Goal: Task Accomplishment & Management: Use online tool/utility

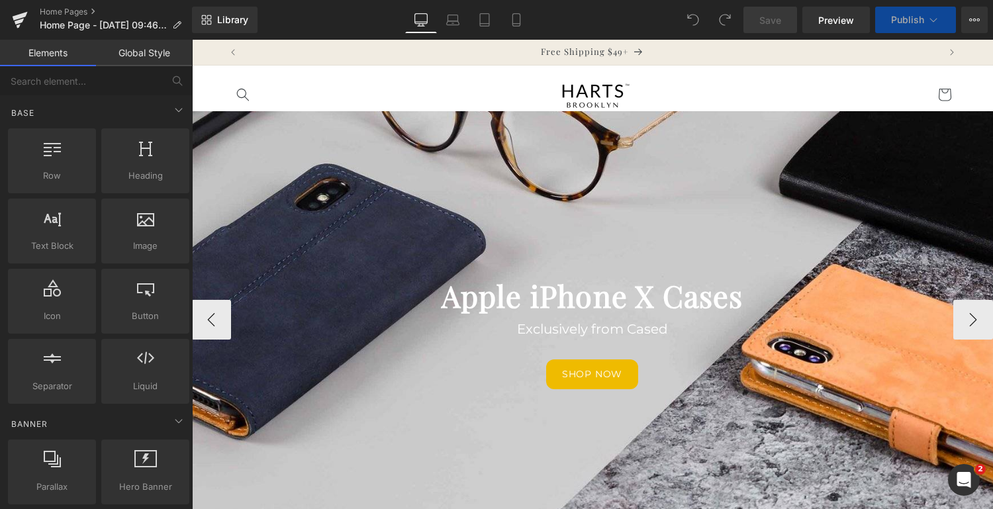
click at [750, 463] on div at bounding box center [592, 319] width 802 height 417
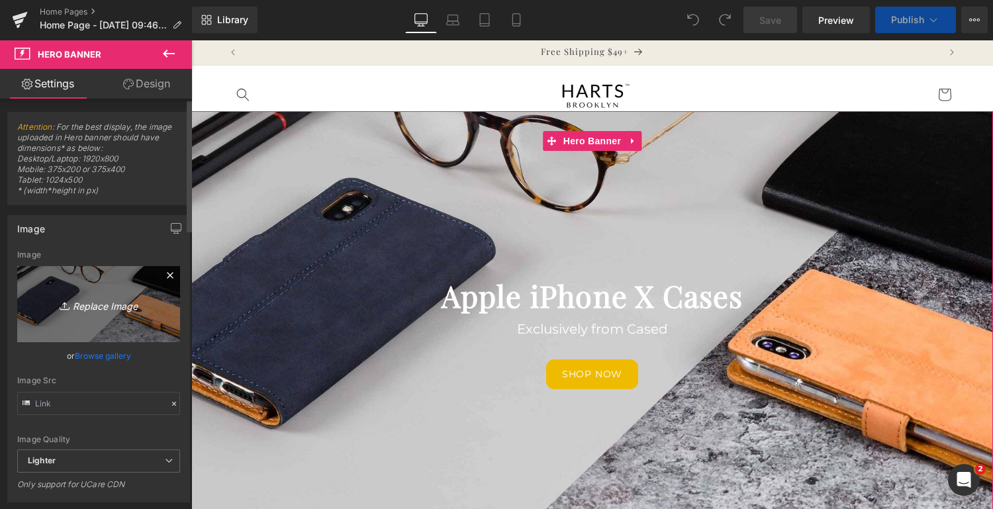
click at [101, 305] on icon "Replace Image" at bounding box center [99, 304] width 106 height 17
type input "C:\fakepath\Untitled design.png"
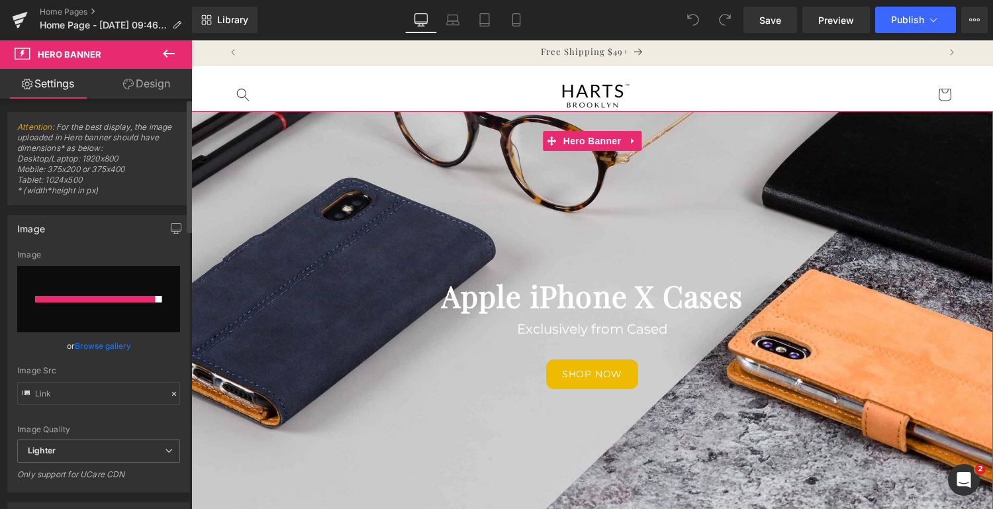
click at [100, 314] on input "file" at bounding box center [98, 299] width 163 height 66
click at [105, 341] on link "Browse gallery" at bounding box center [103, 345] width 56 height 23
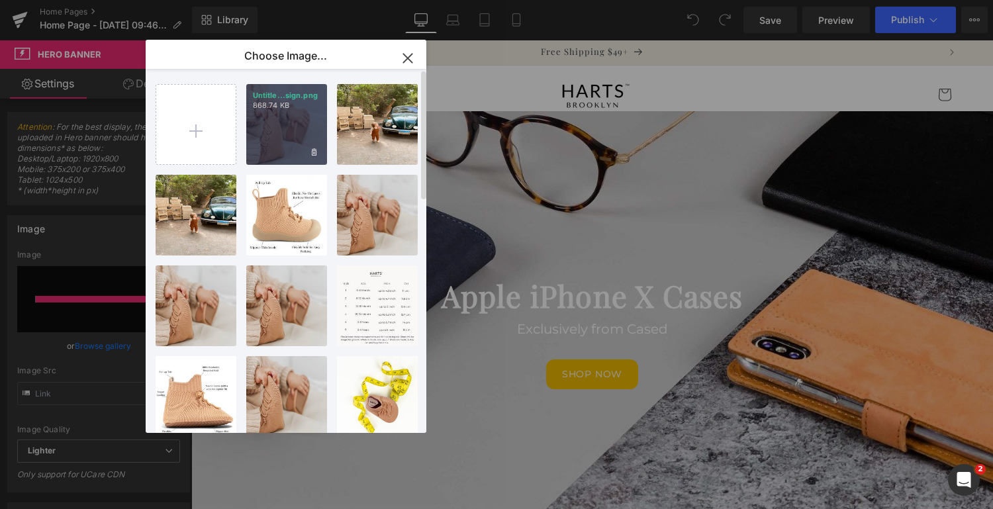
click at [291, 146] on div "Untitle...sign.png 868.74 KB" at bounding box center [286, 124] width 81 height 81
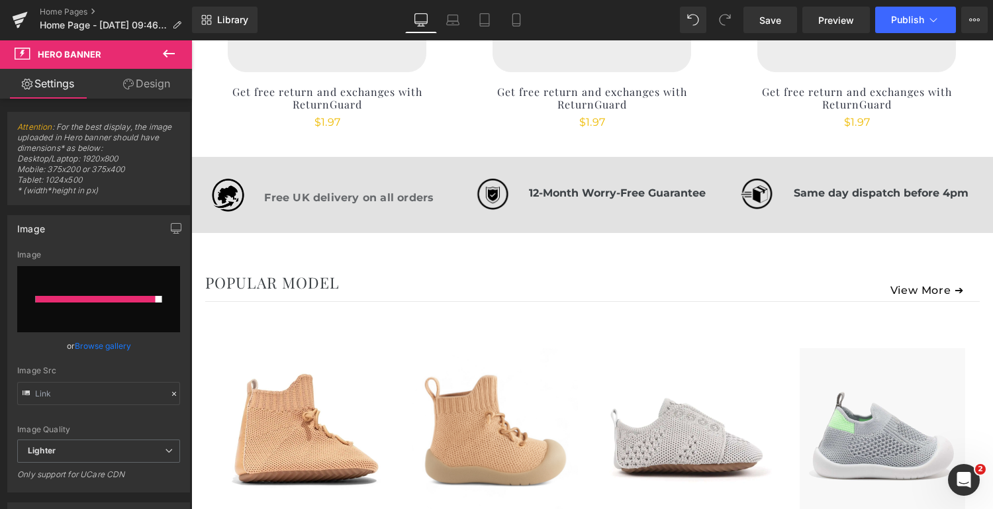
scroll to position [696, 0]
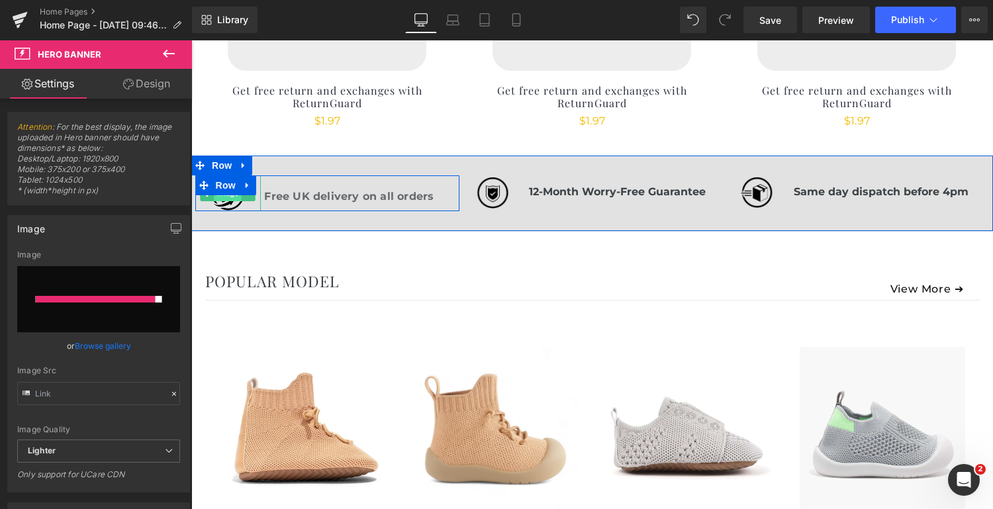
click at [228, 197] on span "Image" at bounding box center [229, 193] width 28 height 16
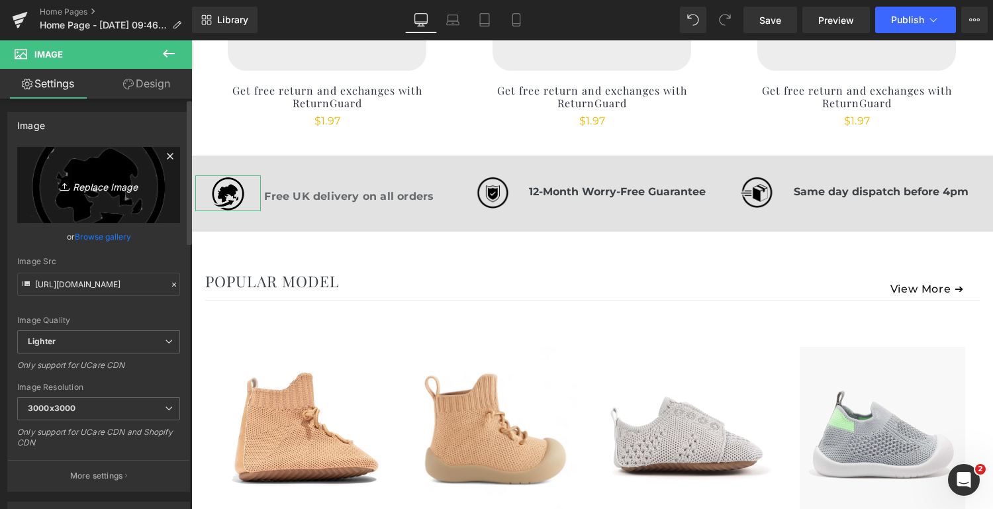
click at [101, 183] on icon "Replace Image" at bounding box center [99, 185] width 106 height 17
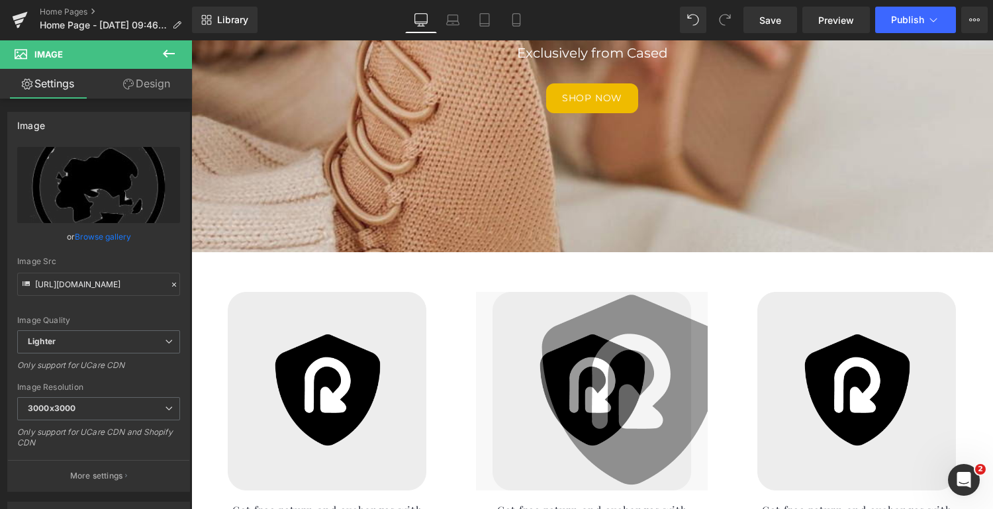
scroll to position [0, 0]
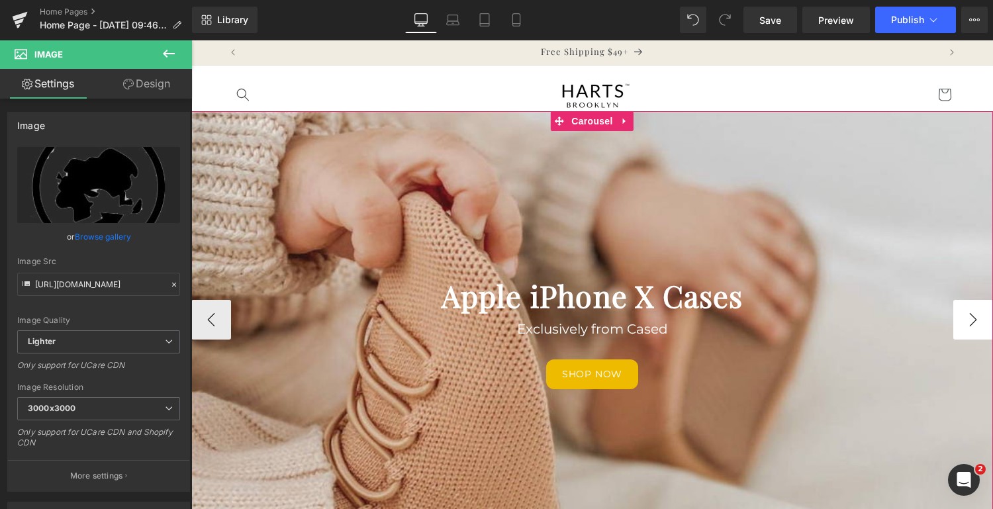
click at [967, 325] on button "›" at bounding box center [974, 320] width 40 height 40
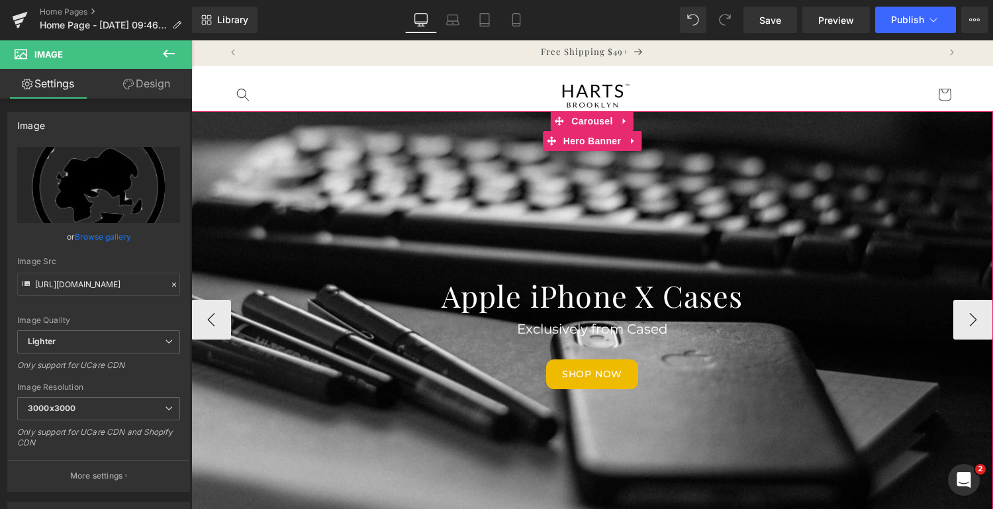
click at [804, 210] on div at bounding box center [592, 319] width 802 height 417
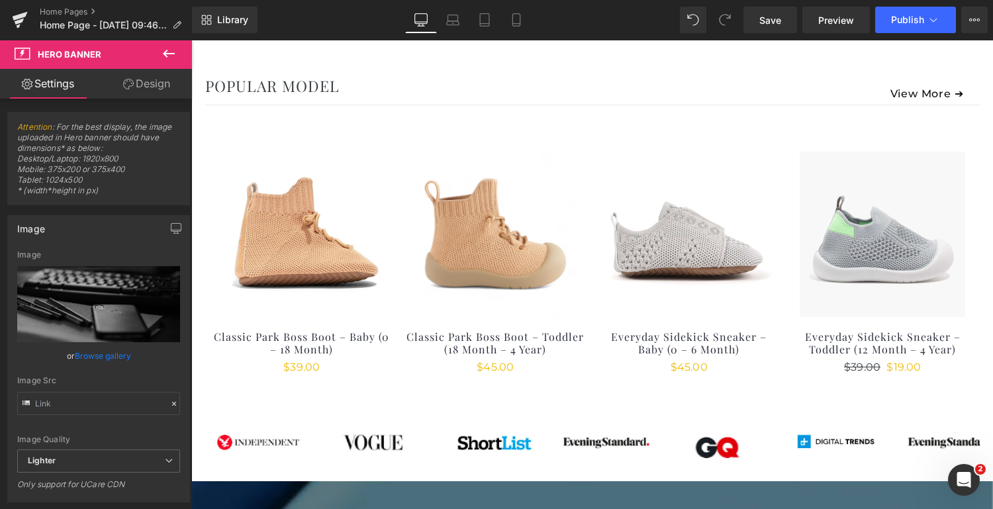
scroll to position [901, 0]
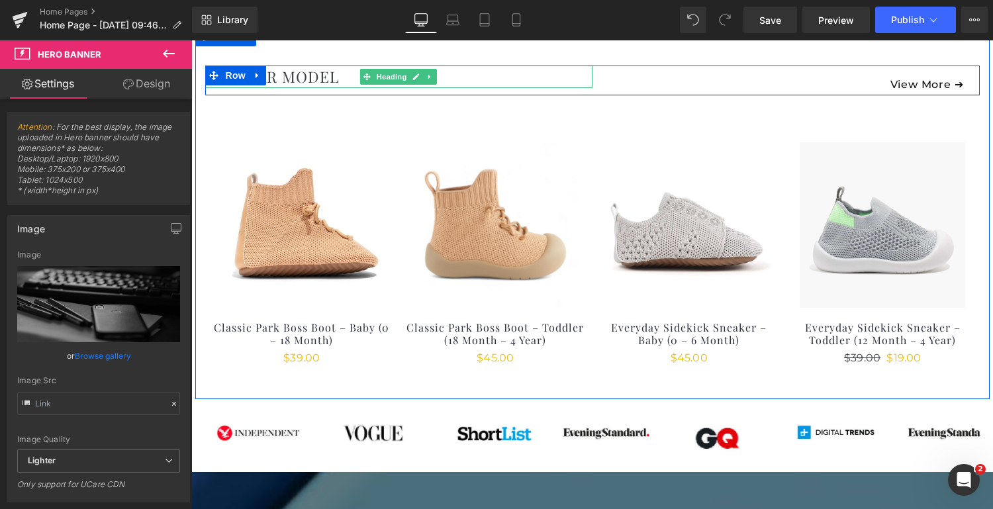
click at [325, 74] on h1 "POPULAR MODEL" at bounding box center [398, 77] width 387 height 23
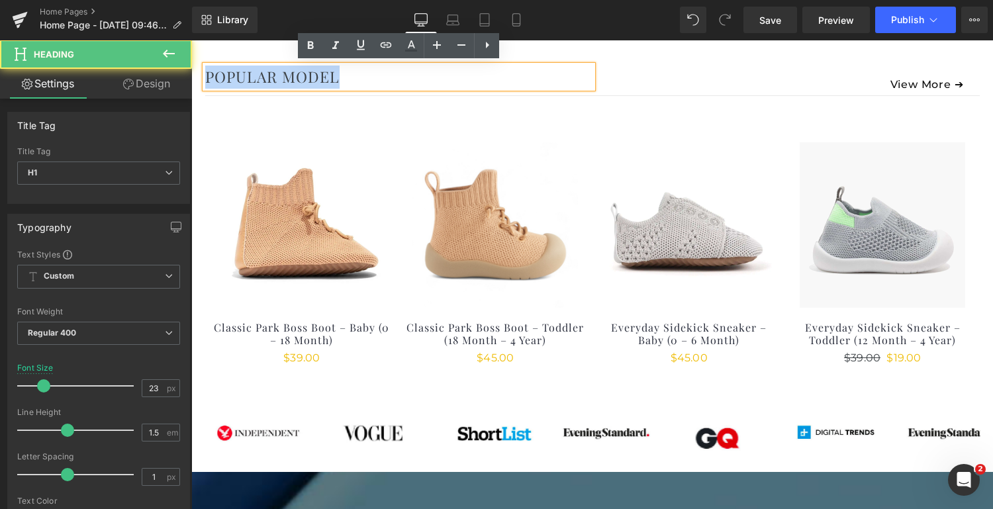
drag, startPoint x: 367, startPoint y: 74, endPoint x: 170, endPoint y: 77, distance: 196.7
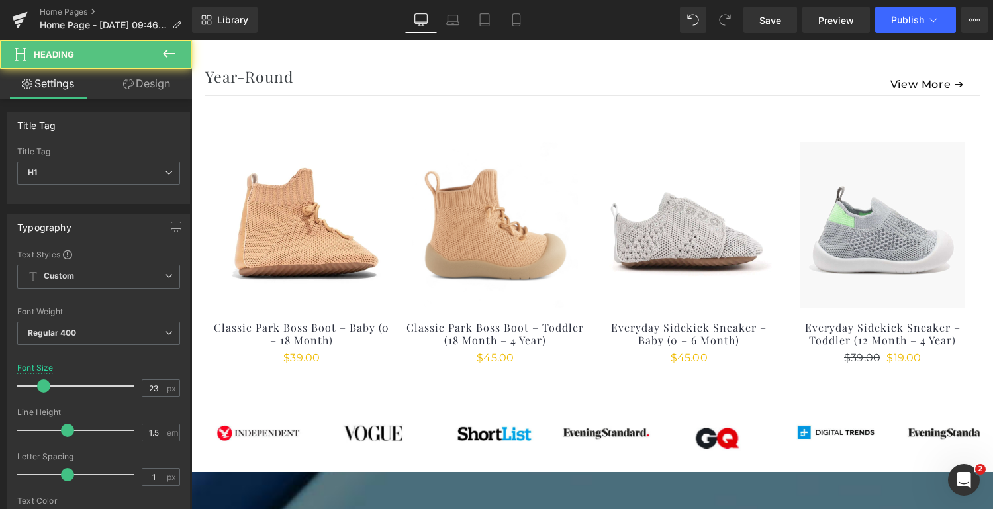
drag, startPoint x: 317, startPoint y: 74, endPoint x: 153, endPoint y: 56, distance: 165.1
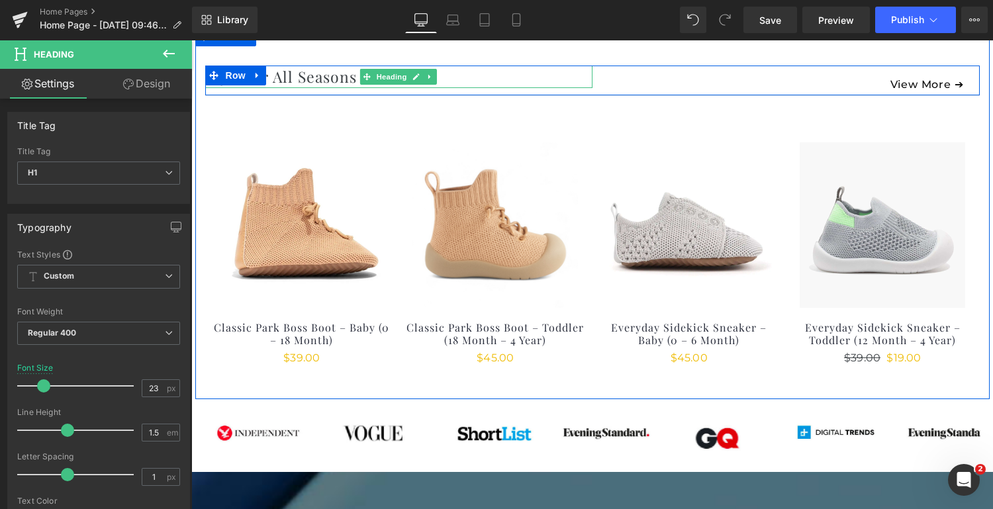
click at [288, 81] on h1 "Style for All Seasons" at bounding box center [398, 77] width 387 height 23
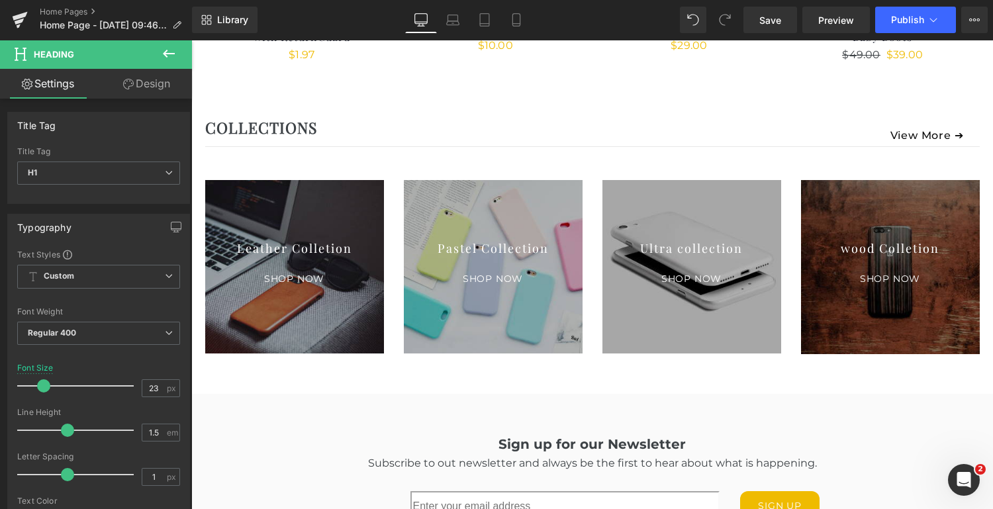
scroll to position [2150, 0]
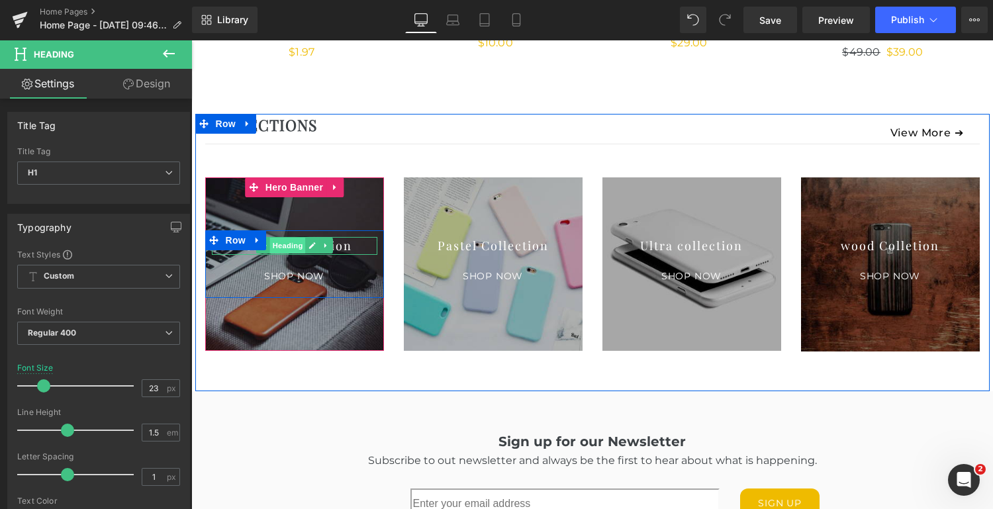
click at [286, 242] on span "Heading" at bounding box center [288, 246] width 36 height 16
click at [310, 242] on icon at bounding box center [312, 245] width 7 height 7
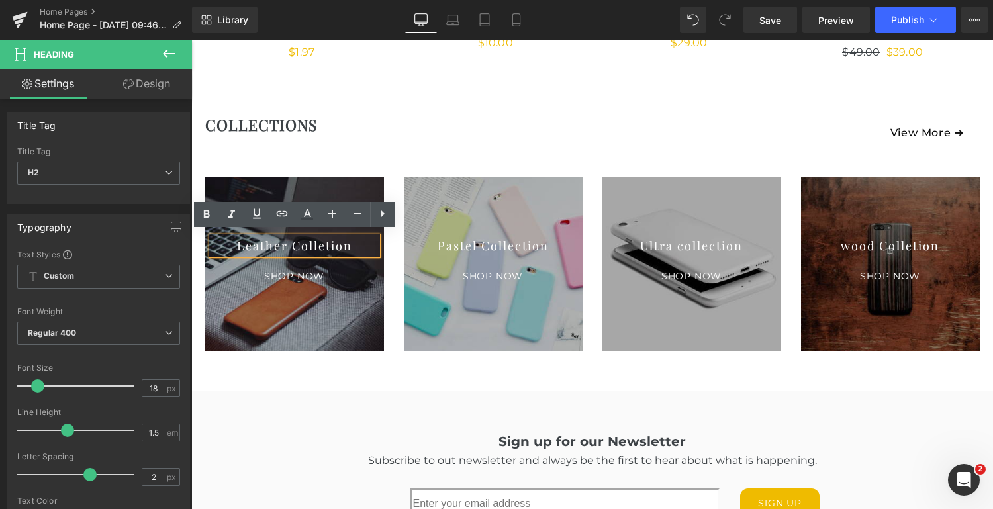
click at [308, 237] on h2 "Leather Colletion" at bounding box center [295, 246] width 166 height 18
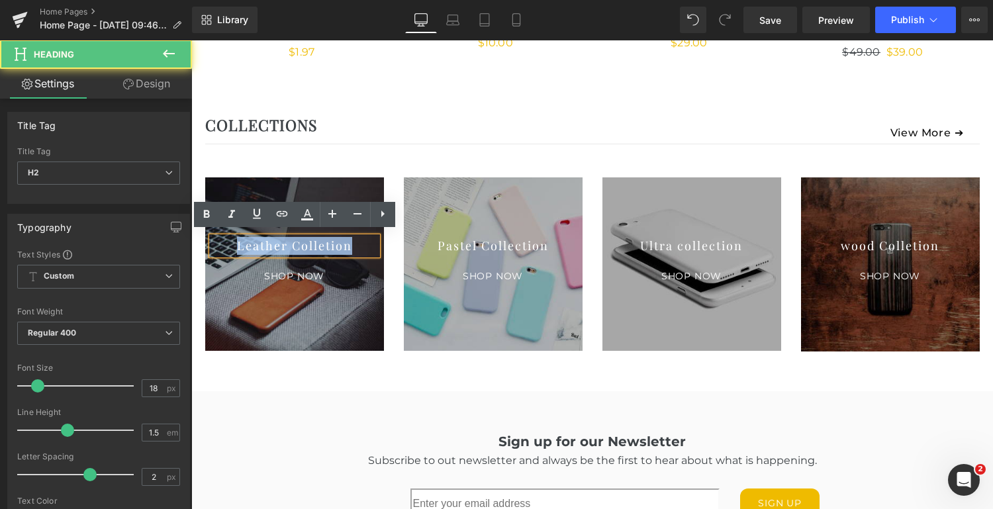
drag, startPoint x: 352, startPoint y: 241, endPoint x: 189, endPoint y: 245, distance: 163.0
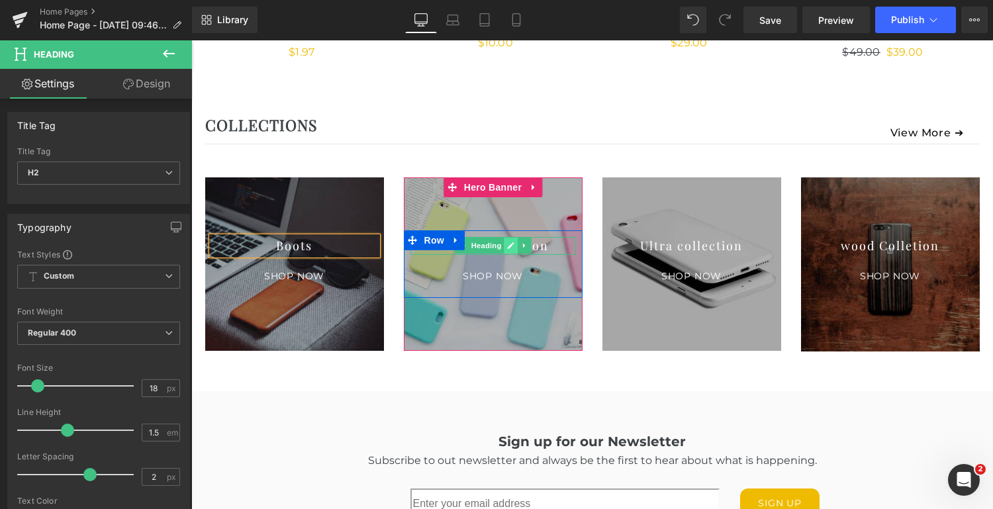
click at [508, 243] on icon at bounding box center [511, 245] width 7 height 7
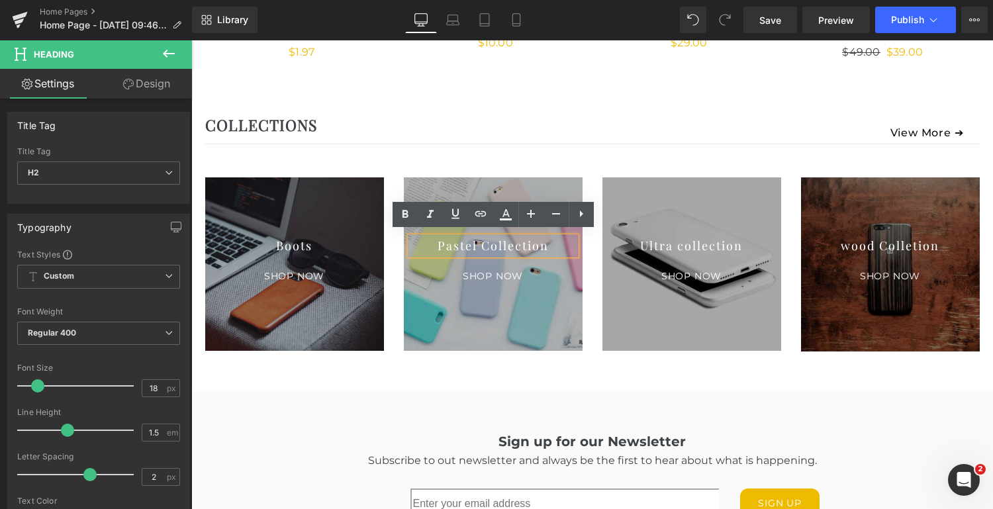
click at [505, 244] on h2 "Pastel Collection" at bounding box center [494, 246] width 166 height 18
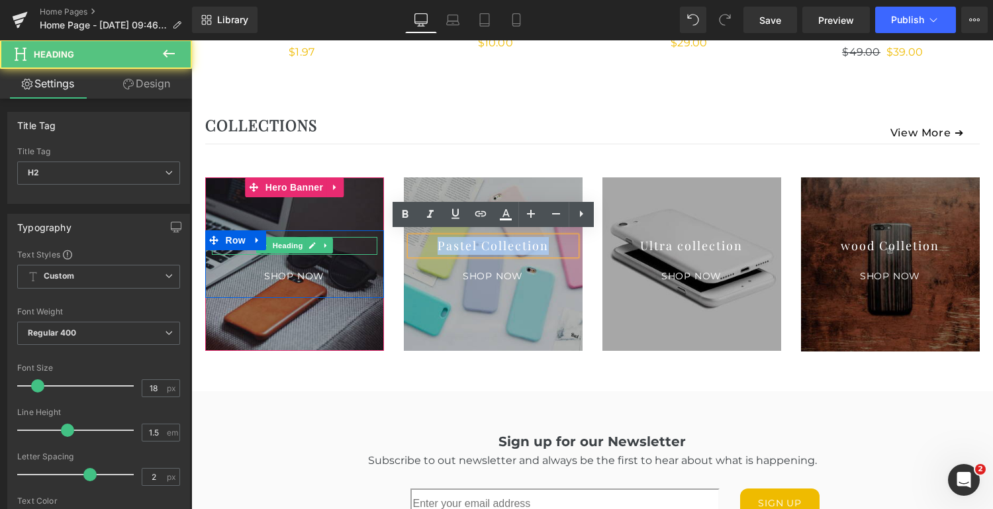
drag, startPoint x: 547, startPoint y: 242, endPoint x: 372, endPoint y: 236, distance: 175.6
click at [372, 236] on div "Boots Heading shop now [GEOGRAPHIC_DATA] Hero Banner Pastel Collection Heading …" at bounding box center [592, 258] width 795 height 201
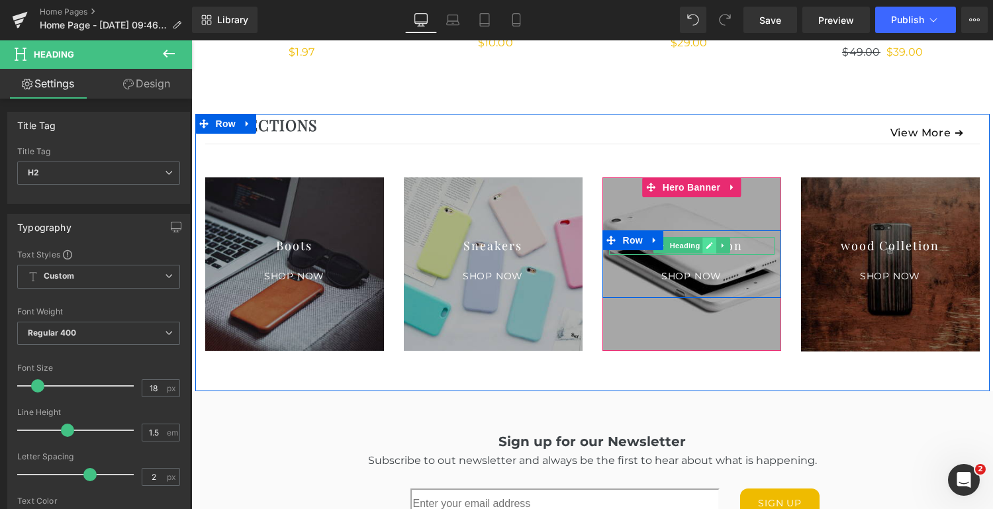
click at [711, 242] on icon at bounding box center [710, 245] width 7 height 7
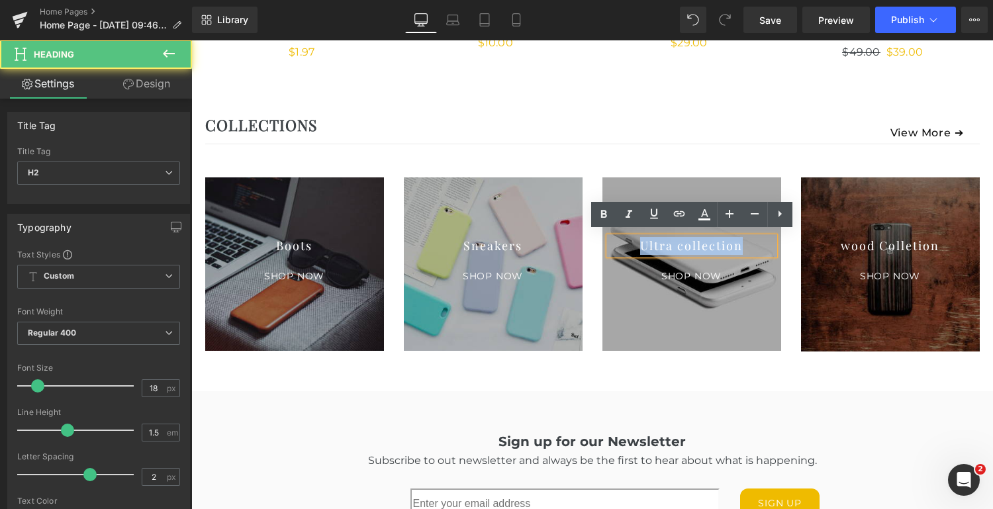
drag, startPoint x: 742, startPoint y: 244, endPoint x: 583, endPoint y: 239, distance: 158.4
click at [583, 239] on div "Boots Heading shop now [GEOGRAPHIC_DATA] Hero Banner Sneakers Heading shop now …" at bounding box center [592, 258] width 795 height 201
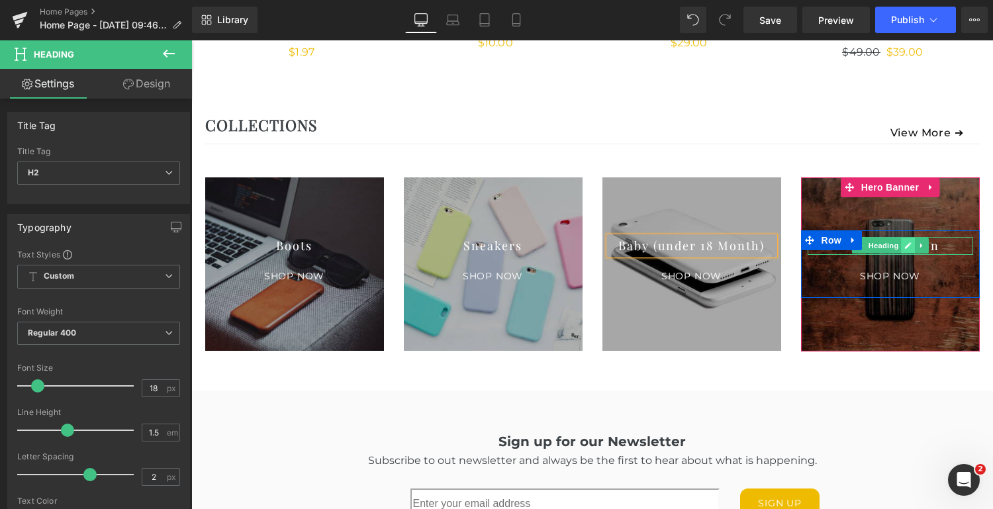
click at [905, 244] on icon at bounding box center [908, 245] width 7 height 7
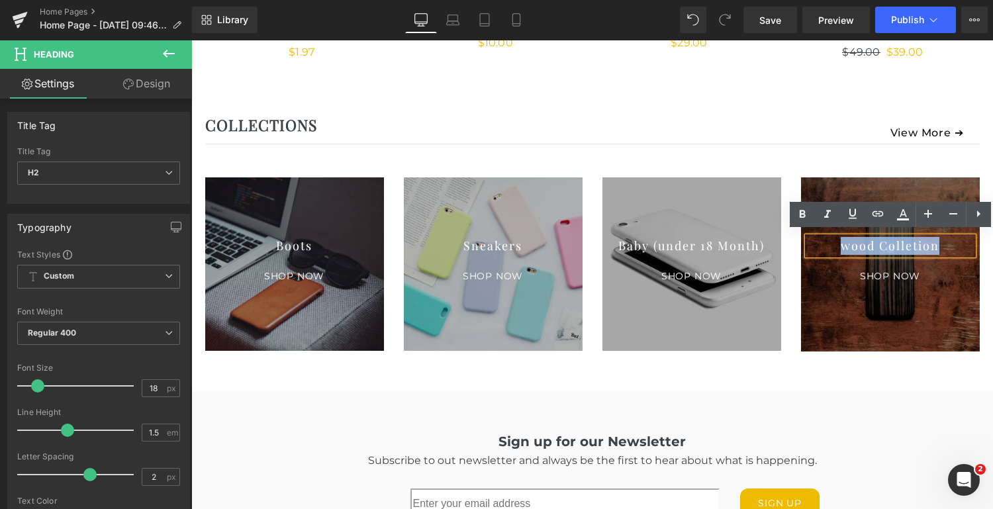
drag, startPoint x: 939, startPoint y: 246, endPoint x: 842, endPoint y: 247, distance: 96.7
click at [842, 247] on h2 "wood Colletion" at bounding box center [891, 246] width 166 height 18
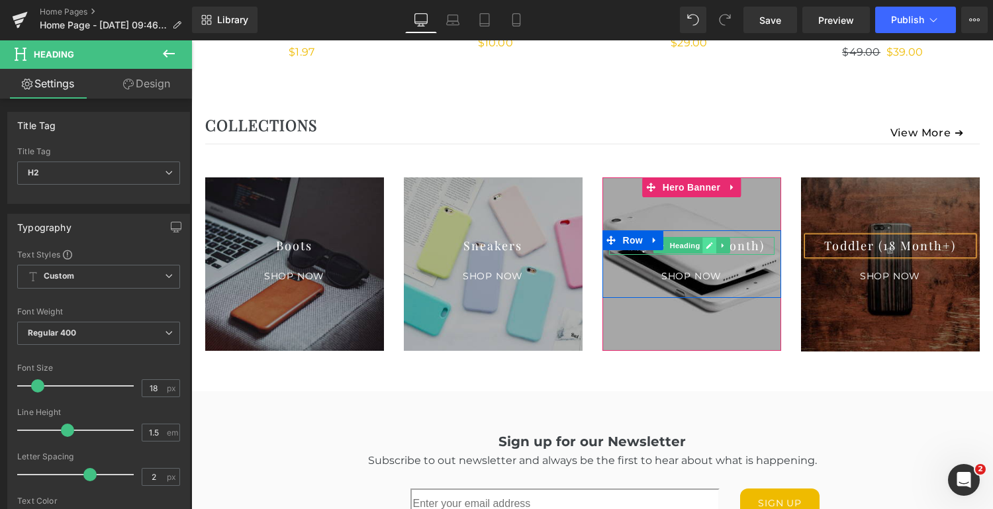
click at [706, 242] on icon at bounding box center [709, 246] width 7 height 8
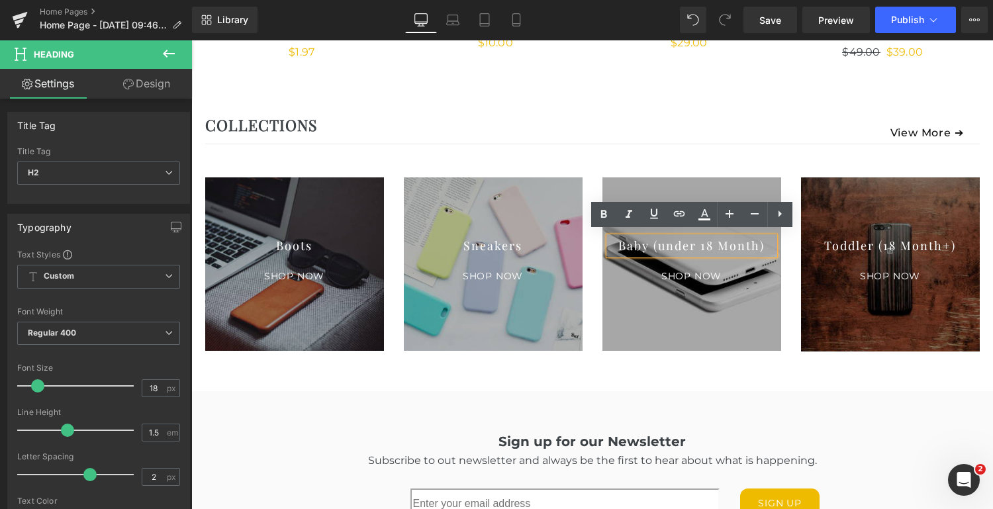
click at [670, 240] on h2 "Baby (under 18 Month)" at bounding box center [692, 246] width 166 height 18
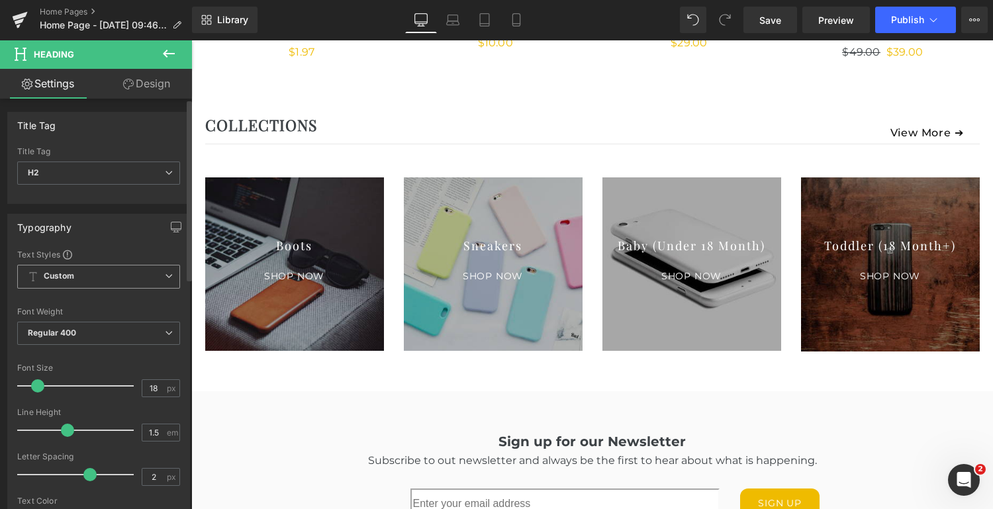
click at [119, 279] on span "Custom Setup Global Style" at bounding box center [98, 277] width 163 height 24
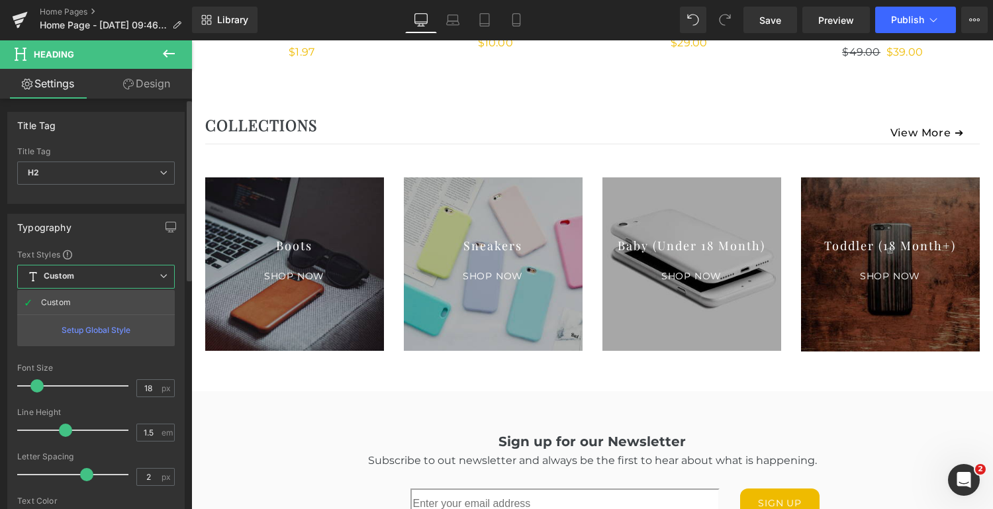
click at [109, 329] on div "Setup Global Style" at bounding box center [96, 330] width 158 height 31
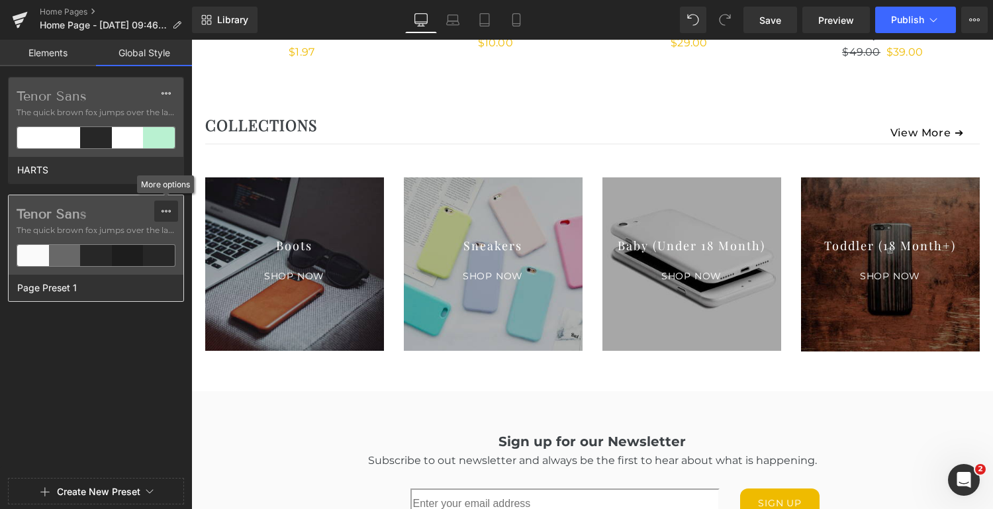
click at [168, 211] on icon at bounding box center [166, 211] width 9 height 3
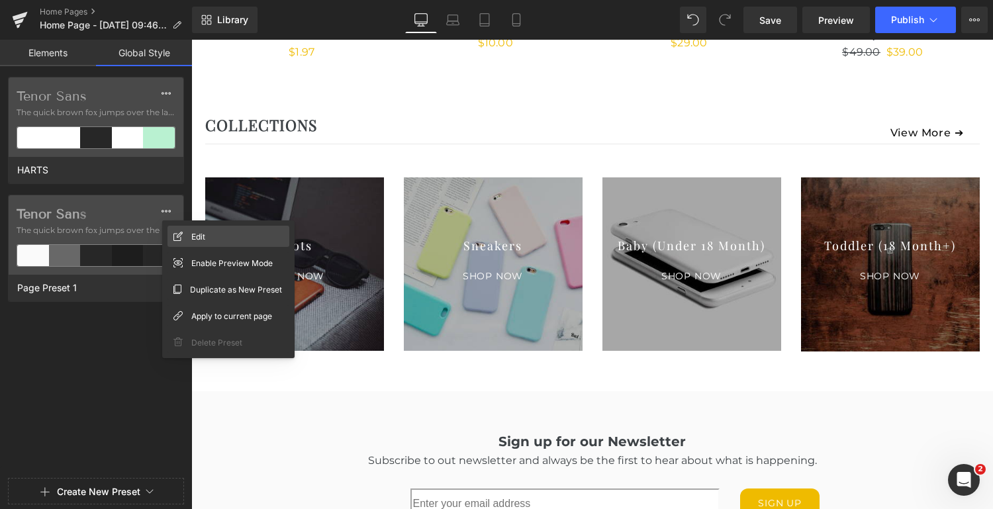
click at [211, 234] on div "Edit" at bounding box center [229, 236] width 122 height 21
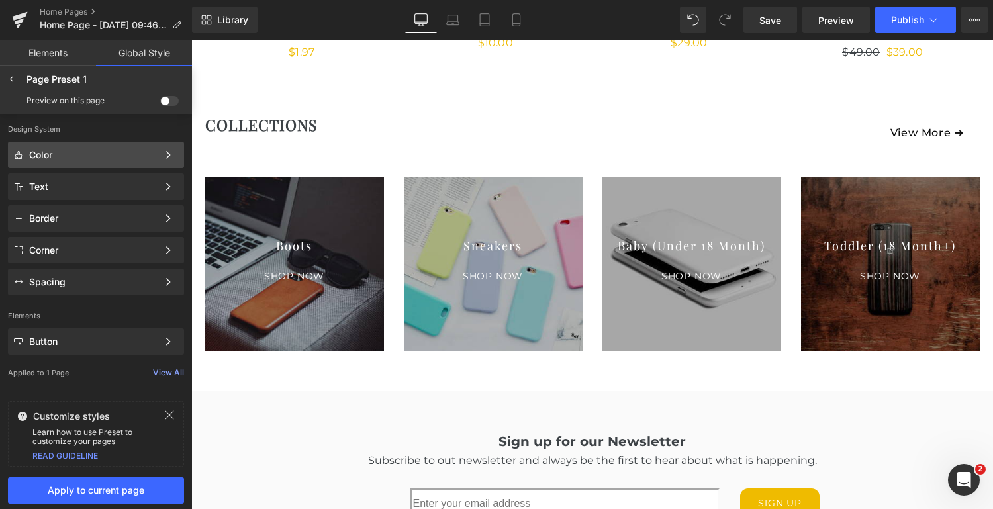
click at [86, 174] on div "Color Color Style Define a color palette and apply it to your pages 1 of 3 Next" at bounding box center [96, 187] width 176 height 26
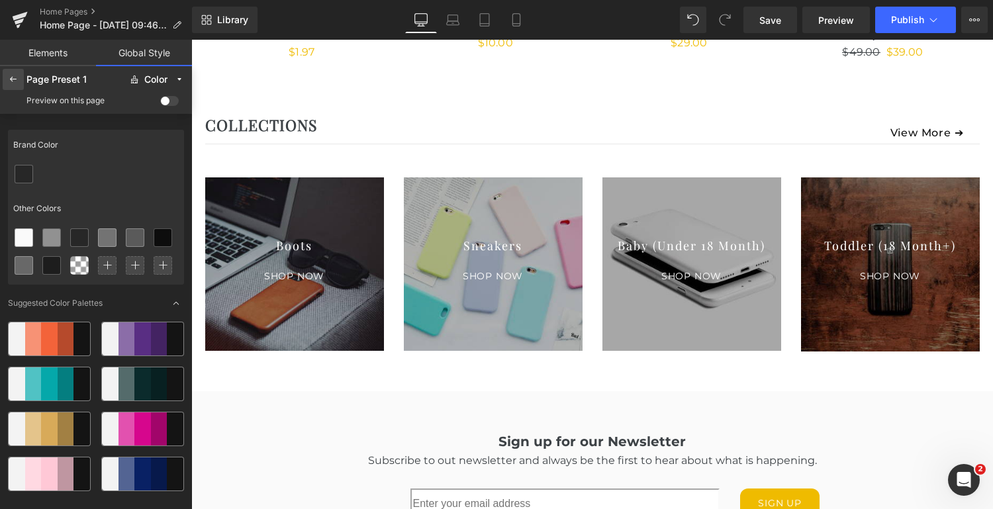
click at [11, 75] on icon at bounding box center [13, 79] width 11 height 11
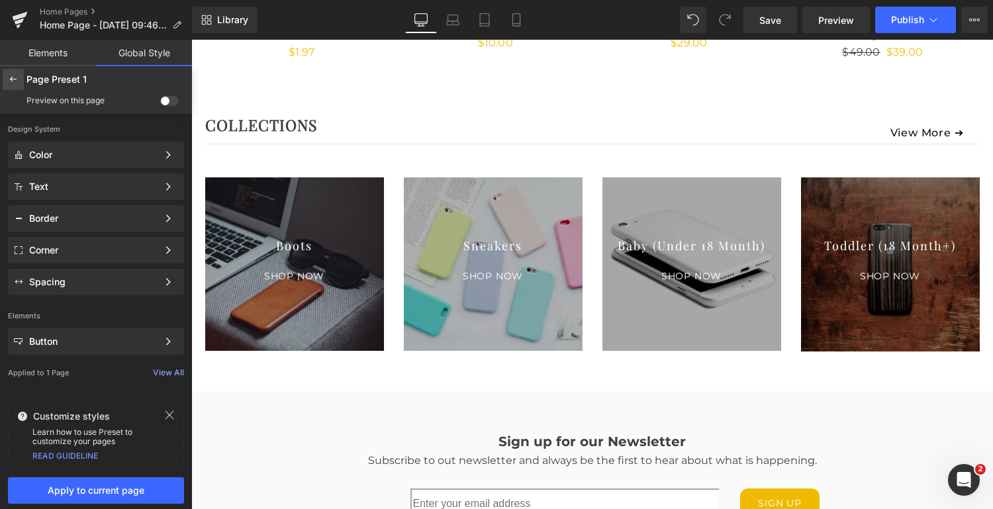
click at [10, 84] on icon at bounding box center [13, 79] width 11 height 11
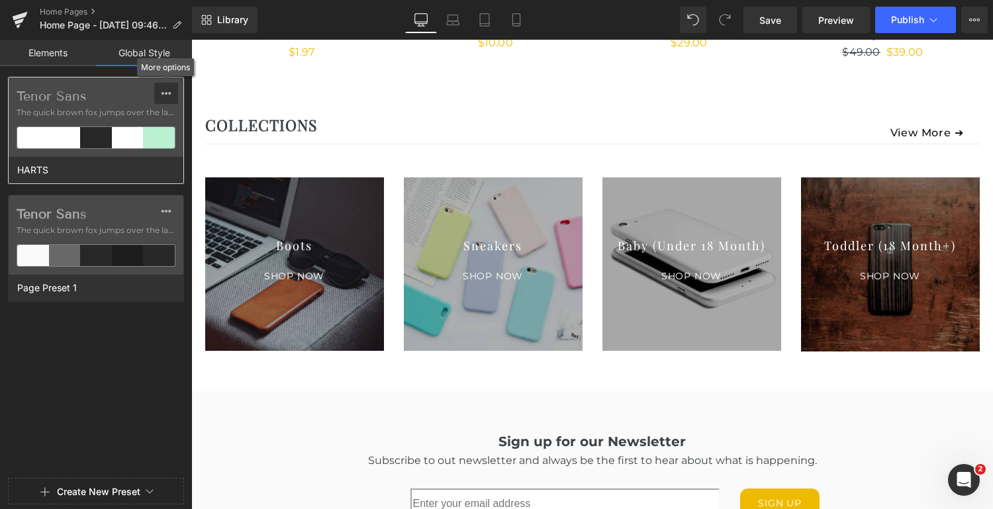
click at [168, 91] on icon at bounding box center [166, 93] width 11 height 11
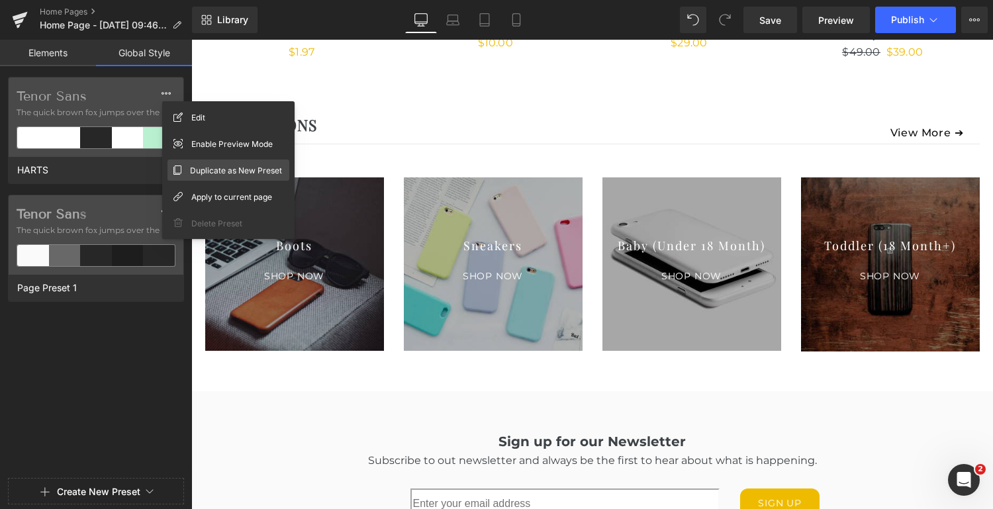
click at [243, 172] on span "Duplicate as New Preset" at bounding box center [236, 171] width 92 height 14
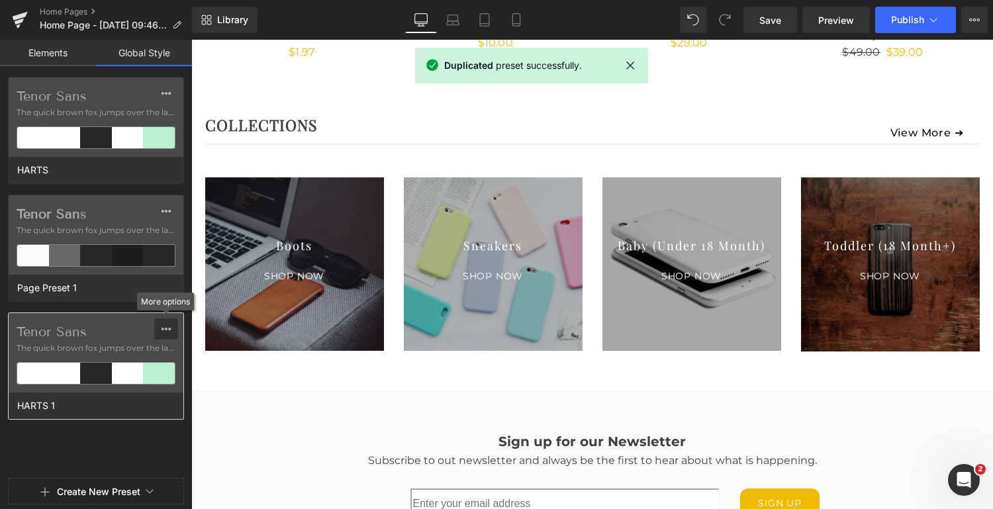
click at [163, 330] on icon at bounding box center [166, 329] width 11 height 11
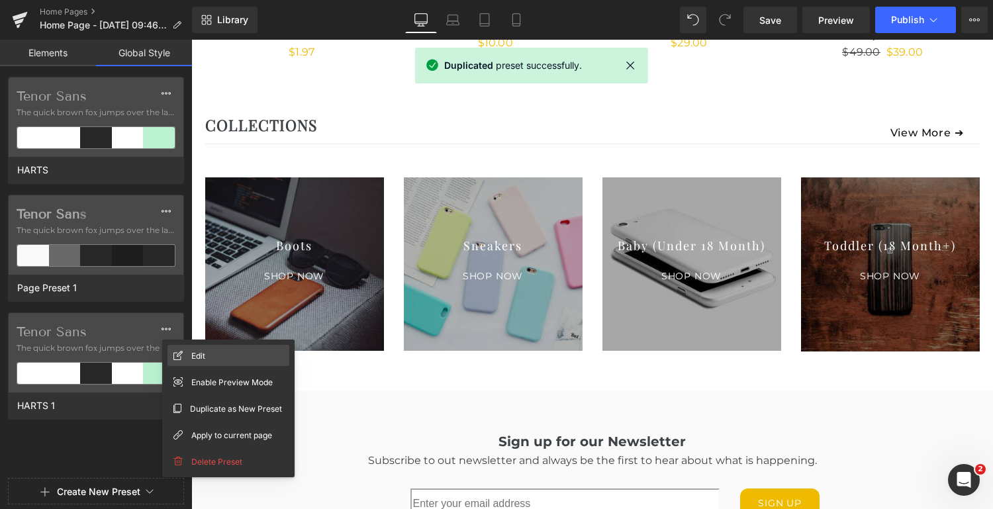
click at [215, 351] on div "Edit" at bounding box center [229, 355] width 122 height 21
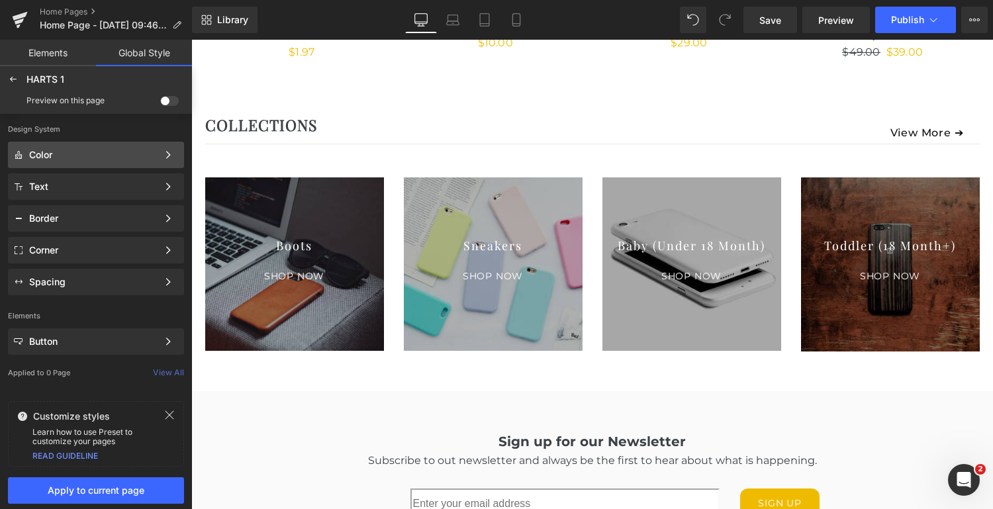
click at [123, 174] on div "Color Color Style Define a color palette and apply it to your pages 1 of 3 Next" at bounding box center [96, 187] width 176 height 26
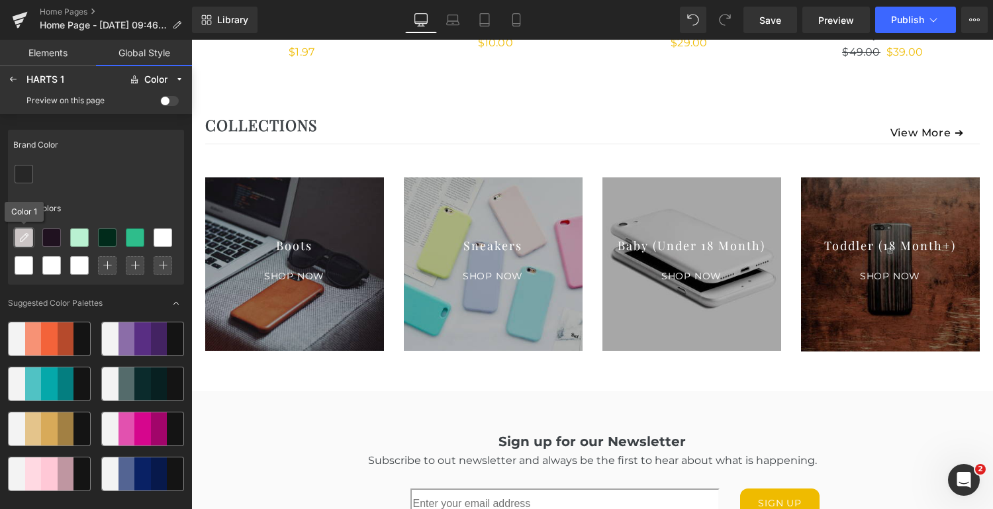
click at [29, 234] on div at bounding box center [23, 237] width 17 height 17
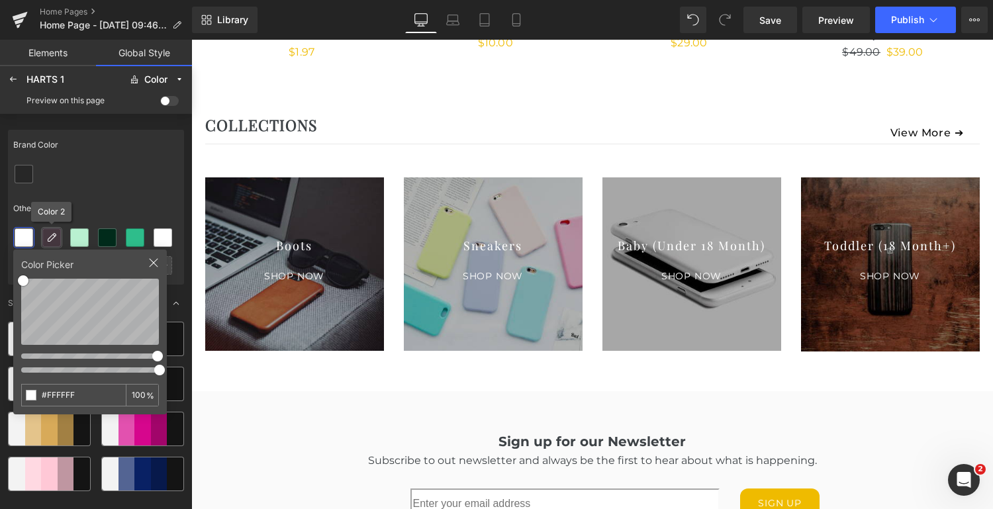
click at [44, 237] on div at bounding box center [51, 237] width 17 height 17
click at [132, 193] on div "Other Colors" at bounding box center [96, 208] width 176 height 30
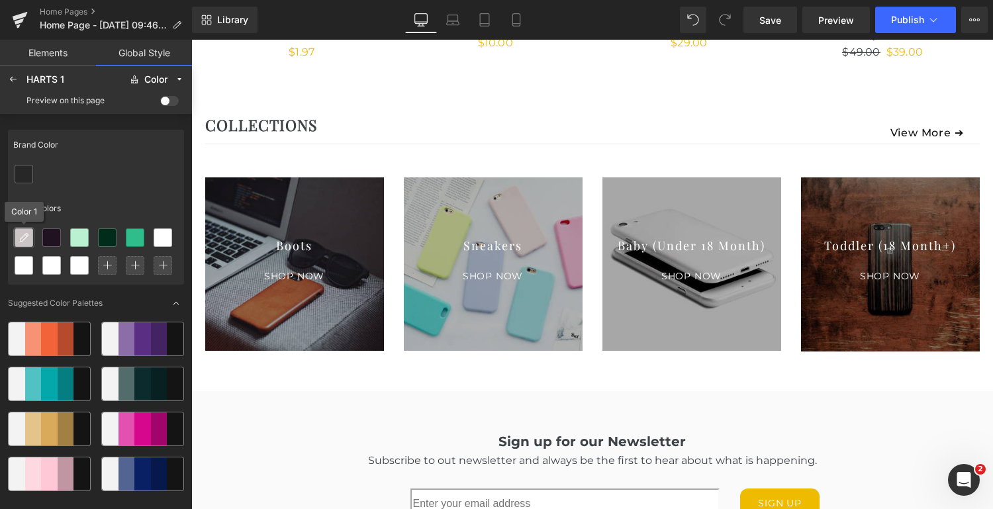
click at [26, 239] on icon at bounding box center [24, 237] width 11 height 11
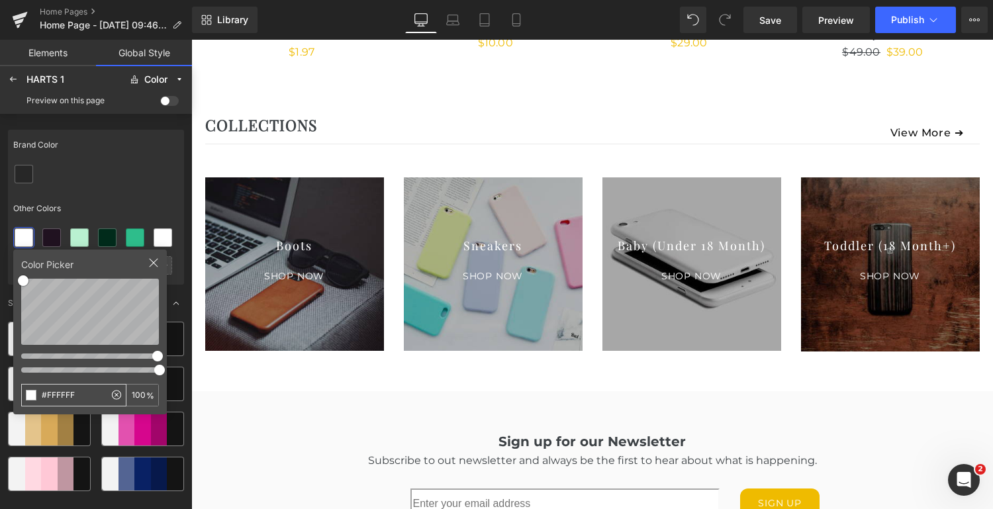
drag, startPoint x: 80, startPoint y: 393, endPoint x: 40, endPoint y: 396, distance: 40.5
click at [40, 396] on input "#FFFFFF" at bounding box center [63, 395] width 83 height 21
click at [93, 184] on div at bounding box center [96, 174] width 176 height 28
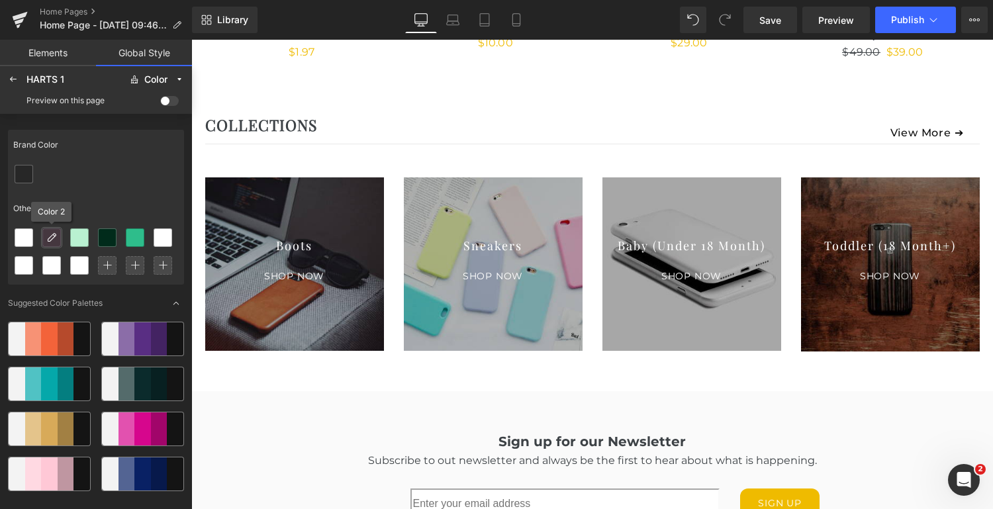
click at [50, 232] on icon at bounding box center [51, 237] width 11 height 11
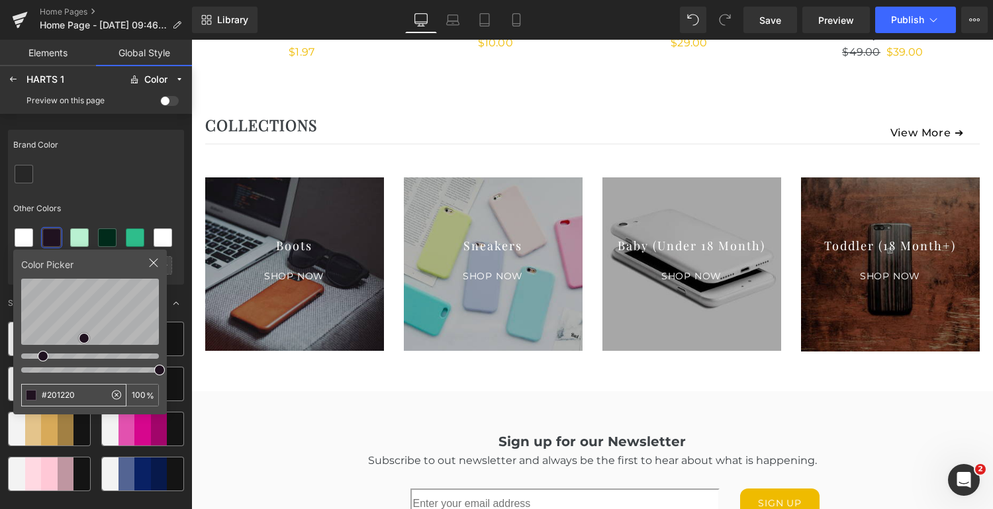
drag, startPoint x: 83, startPoint y: 399, endPoint x: 38, endPoint y: 399, distance: 44.4
click at [38, 399] on input "#201220" at bounding box center [63, 395] width 83 height 21
type input "#f9f8f6"
click at [136, 177] on div at bounding box center [96, 174] width 176 height 28
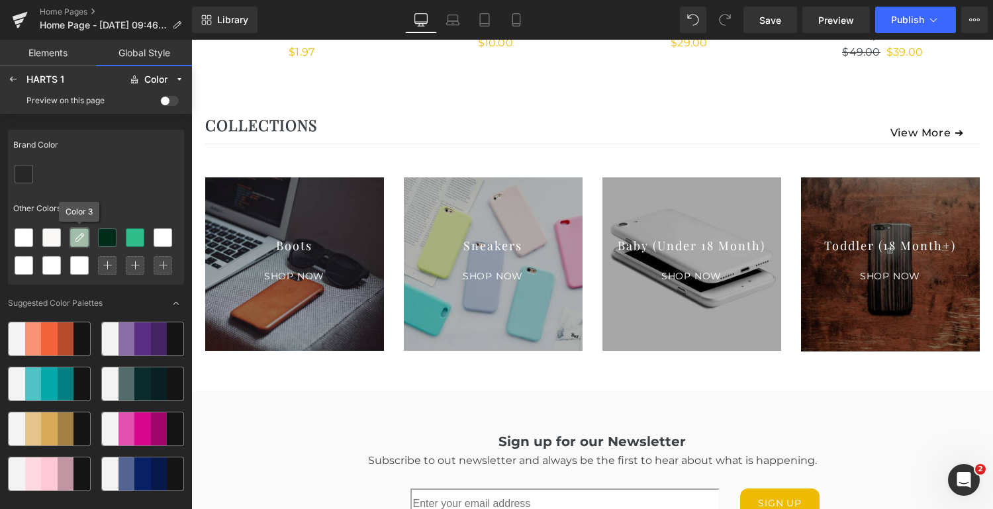
click at [76, 236] on icon at bounding box center [79, 237] width 11 height 11
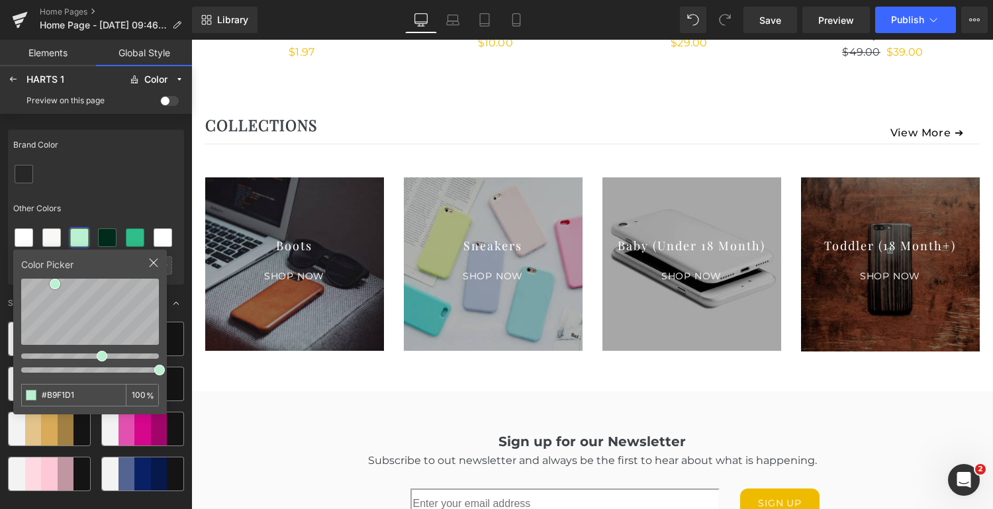
drag, startPoint x: 81, startPoint y: 397, endPoint x: 0, endPoint y: 399, distance: 81.5
click at [0, 399] on div "Brand Color Other Colors Color Picker #B9F1D1 100 % Suggested Color Palettes" at bounding box center [96, 310] width 192 height 393
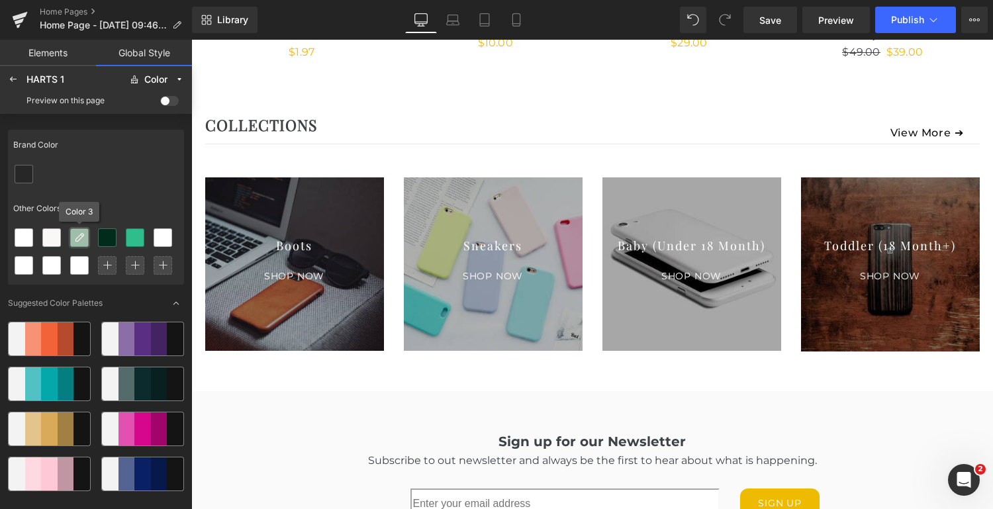
click at [81, 232] on icon at bounding box center [79, 237] width 11 height 11
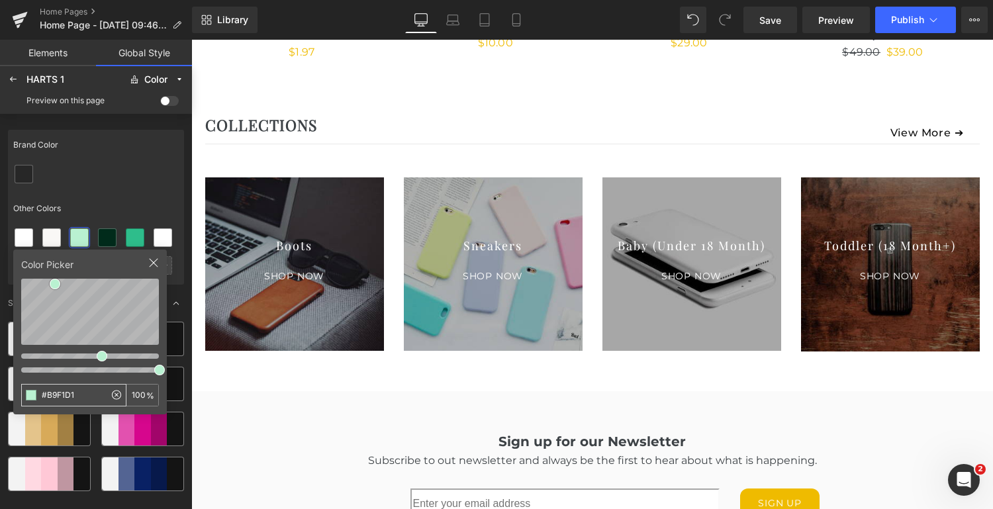
drag, startPoint x: 79, startPoint y: 400, endPoint x: 23, endPoint y: 403, distance: 56.4
click at [23, 403] on input "#B9F1D1" at bounding box center [63, 395] width 83 height 21
type input "#eae4d9"
click at [95, 191] on div "Brand Color Other Colors" at bounding box center [96, 207] width 176 height 155
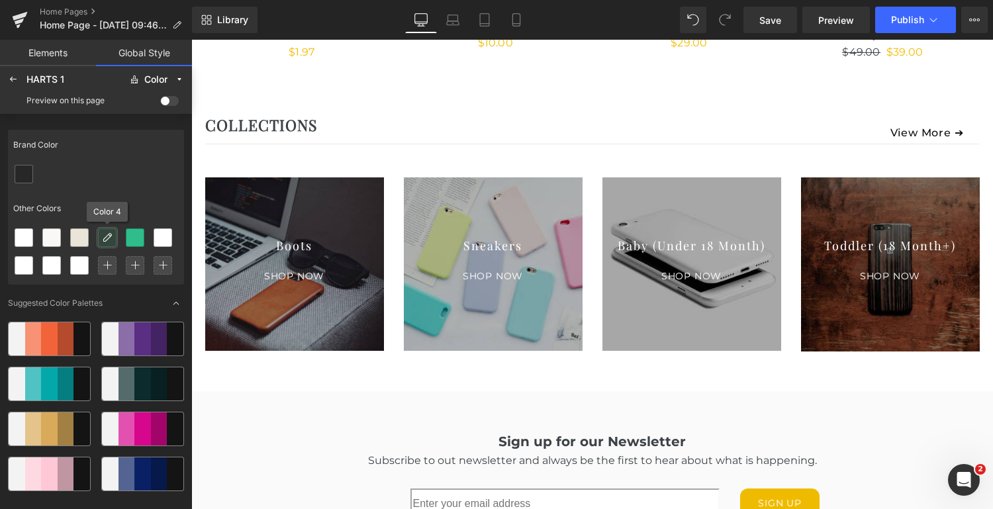
click at [99, 235] on div at bounding box center [107, 237] width 17 height 17
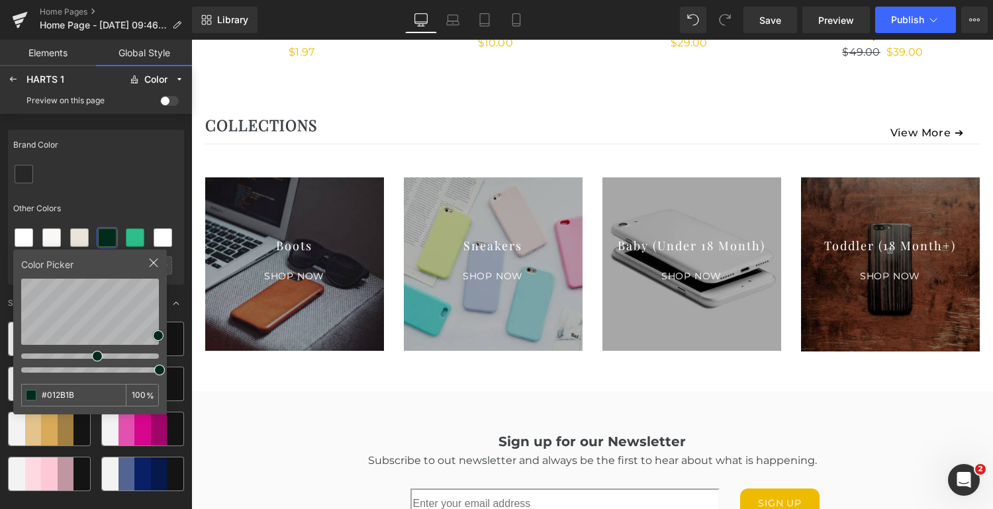
drag, startPoint x: 75, startPoint y: 399, endPoint x: 9, endPoint y: 395, distance: 66.3
click at [9, 395] on div "Brand Color Other Colors Color Picker #012B1B 100 % Suggested Color Palettes" at bounding box center [96, 316] width 176 height 383
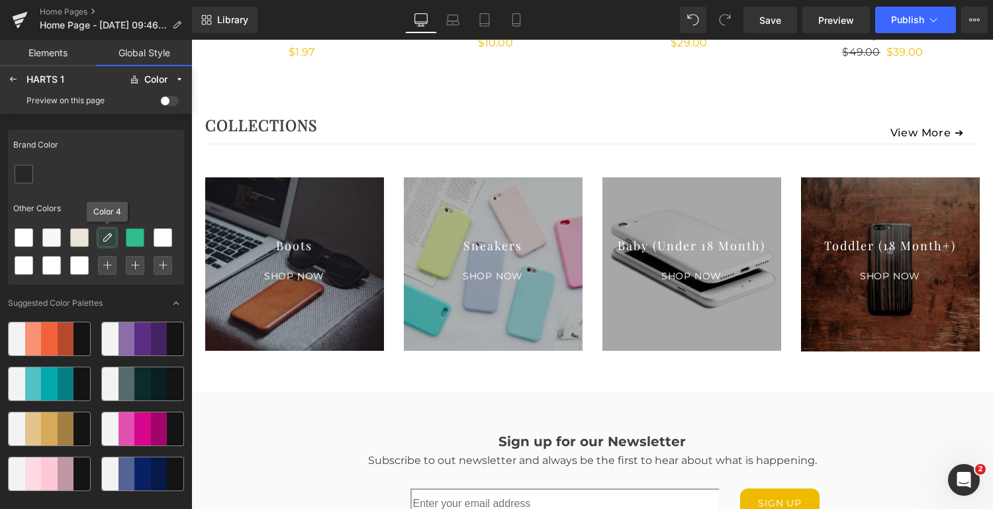
click at [109, 234] on icon at bounding box center [107, 237] width 11 height 11
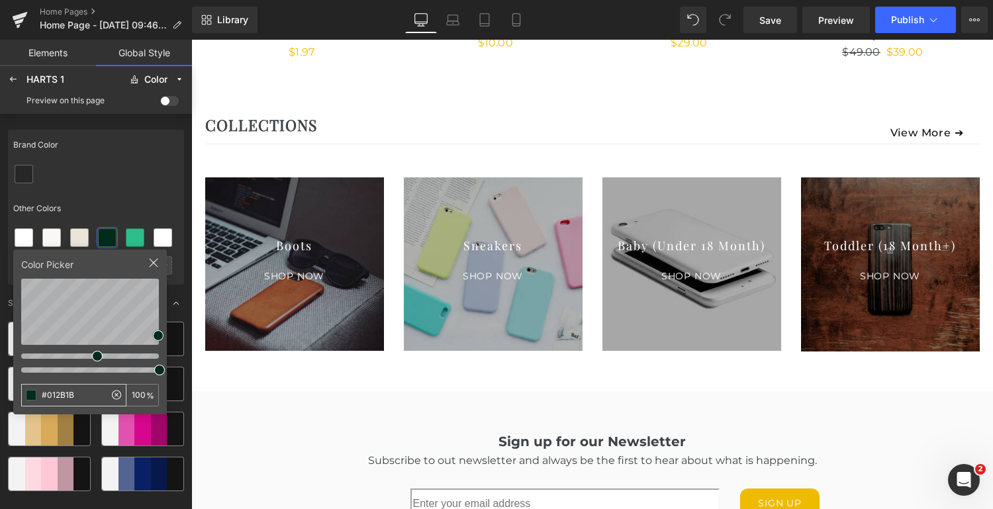
drag, startPoint x: 79, startPoint y: 395, endPoint x: 38, endPoint y: 396, distance: 41.7
click at [38, 396] on input "#012B1B" at bounding box center [63, 395] width 83 height 21
click at [126, 179] on div at bounding box center [96, 174] width 176 height 28
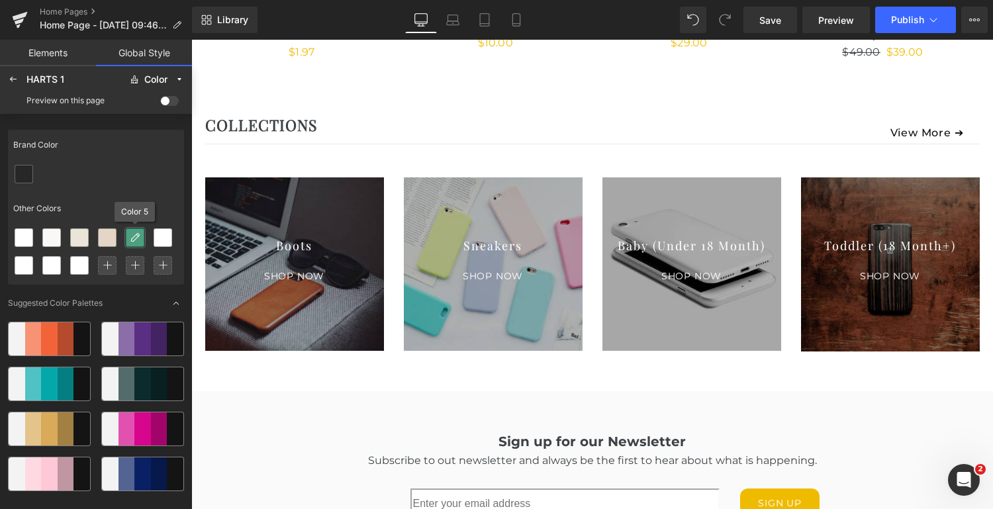
click at [132, 236] on icon at bounding box center [135, 237] width 11 height 11
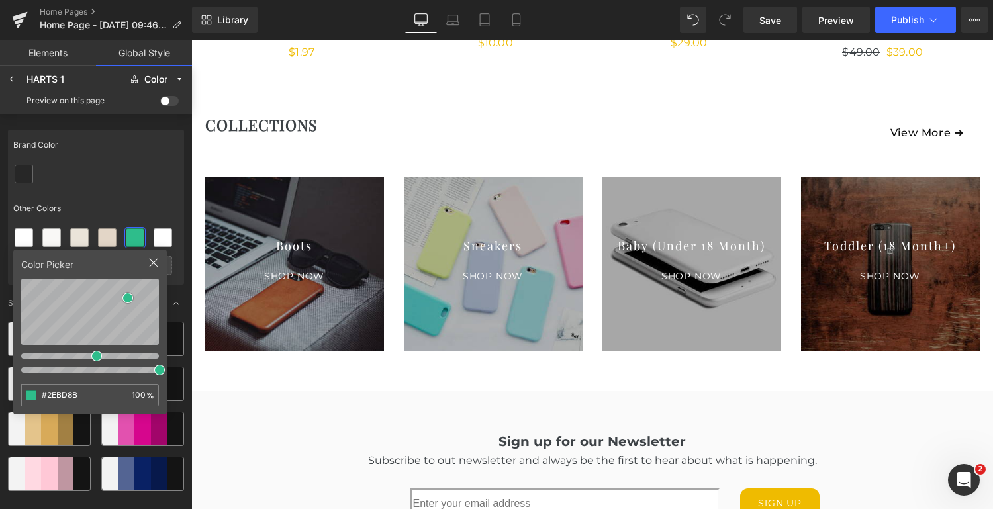
drag, startPoint x: 79, startPoint y: 397, endPoint x: 27, endPoint y: 397, distance: 52.3
click at [27, 397] on div "#2EBD8B 100 %" at bounding box center [90, 395] width 138 height 23
type input "#f6f3ec"
click at [147, 201] on div "Other Colors" at bounding box center [96, 208] width 176 height 30
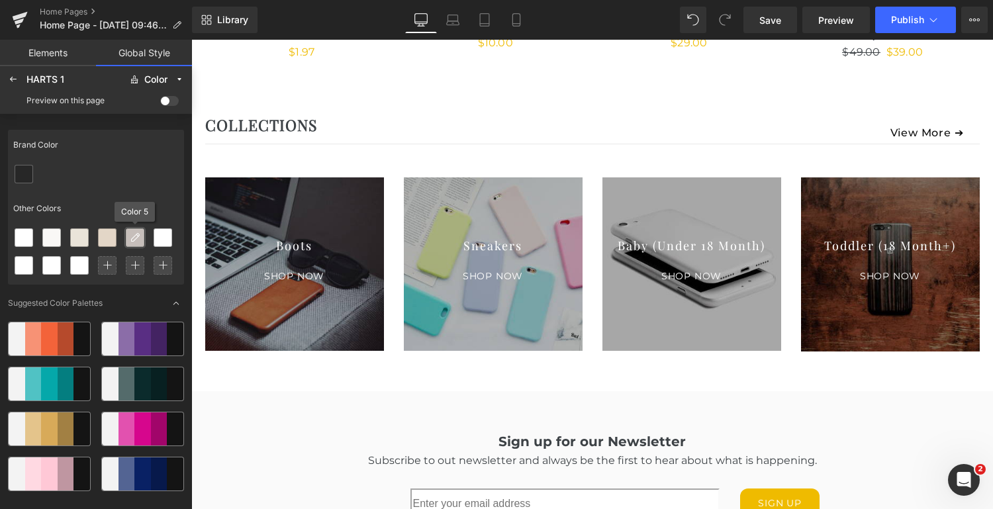
click at [137, 240] on icon at bounding box center [135, 237] width 11 height 11
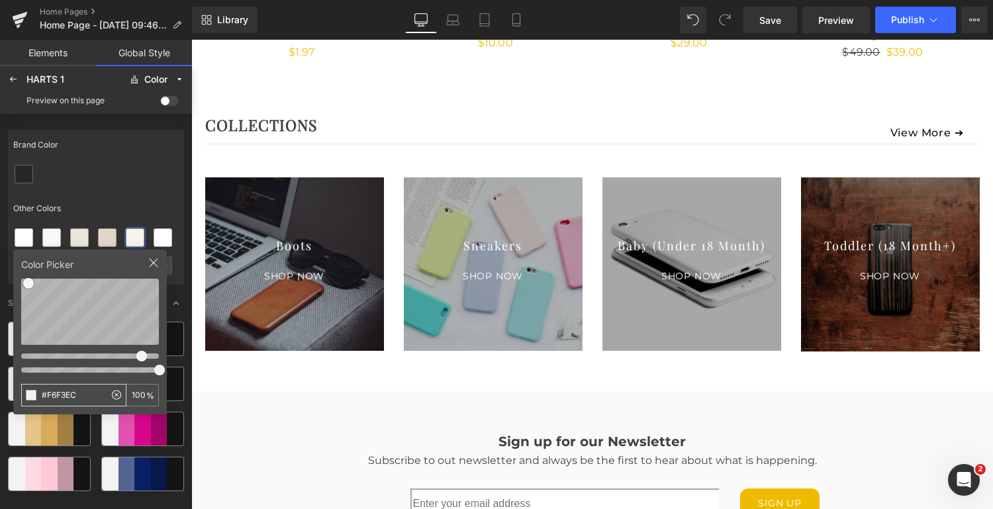
drag, startPoint x: 83, startPoint y: 396, endPoint x: 25, endPoint y: 388, distance: 58.8
click at [25, 388] on input "#F6F3EC" at bounding box center [63, 395] width 83 height 21
type input "#8a5a44"
click at [148, 179] on div at bounding box center [96, 174] width 176 height 28
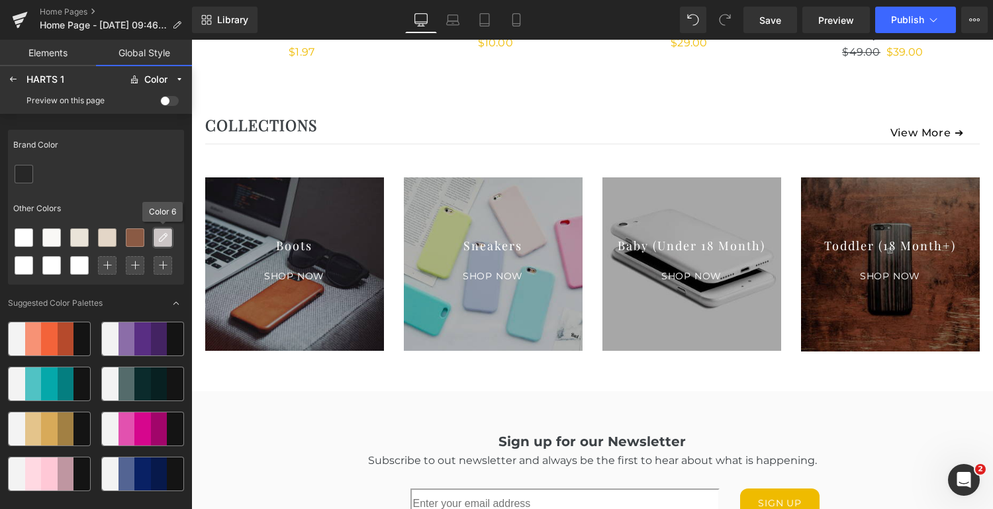
click at [164, 238] on icon at bounding box center [163, 237] width 11 height 11
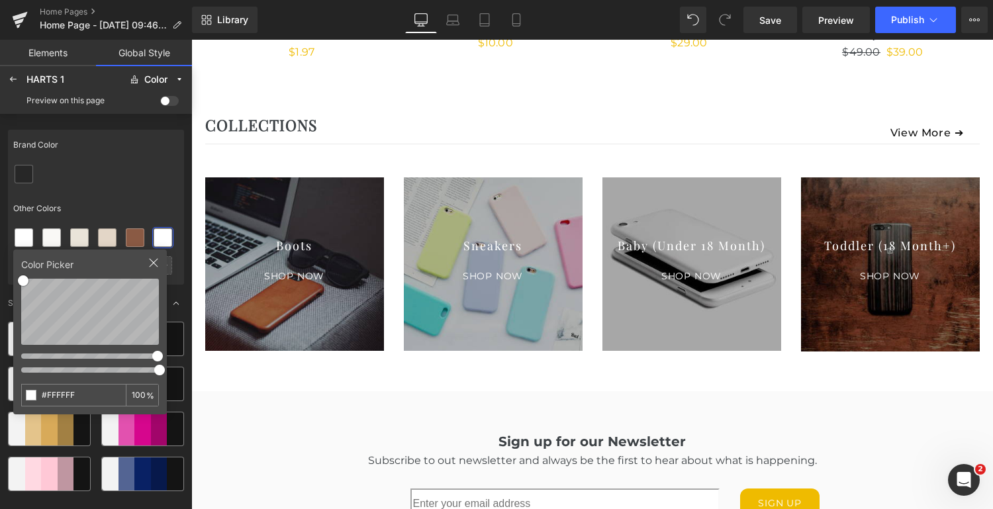
drag, startPoint x: 82, startPoint y: 395, endPoint x: 26, endPoint y: 393, distance: 55.7
click at [26, 393] on div "#FFFFFF 100 %" at bounding box center [90, 395] width 138 height 23
type input "#000000"
click at [136, 172] on div at bounding box center [96, 174] width 176 height 28
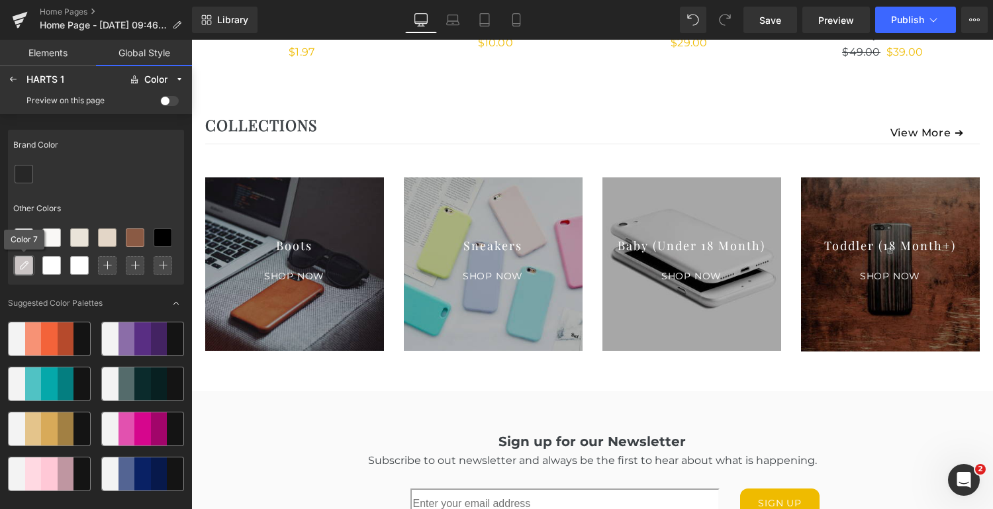
click at [26, 266] on icon at bounding box center [24, 265] width 11 height 11
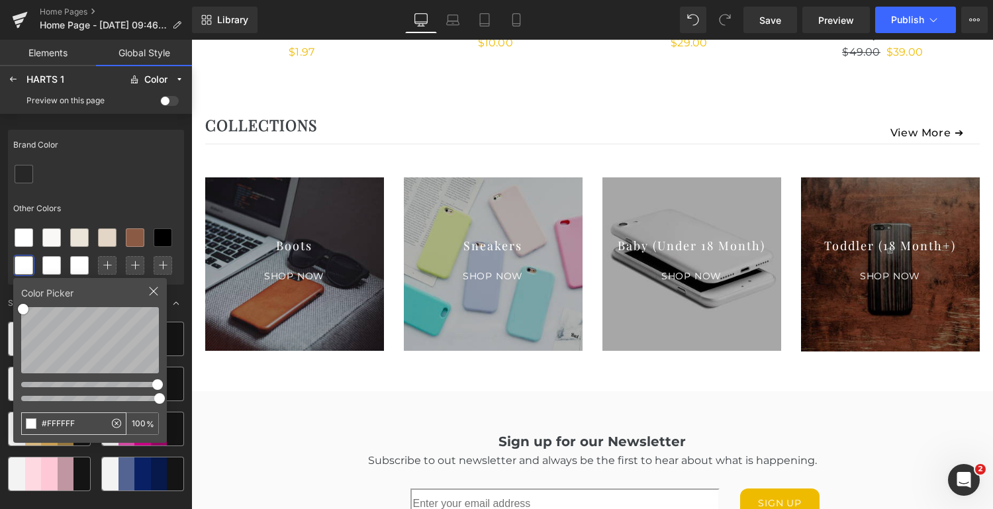
drag, startPoint x: 83, startPoint y: 426, endPoint x: 38, endPoint y: 426, distance: 45.0
click at [38, 426] on input "#FFFFFF" at bounding box center [63, 423] width 83 height 21
type input "#cccccc"
click at [140, 193] on div "Other Colors" at bounding box center [96, 208] width 176 height 30
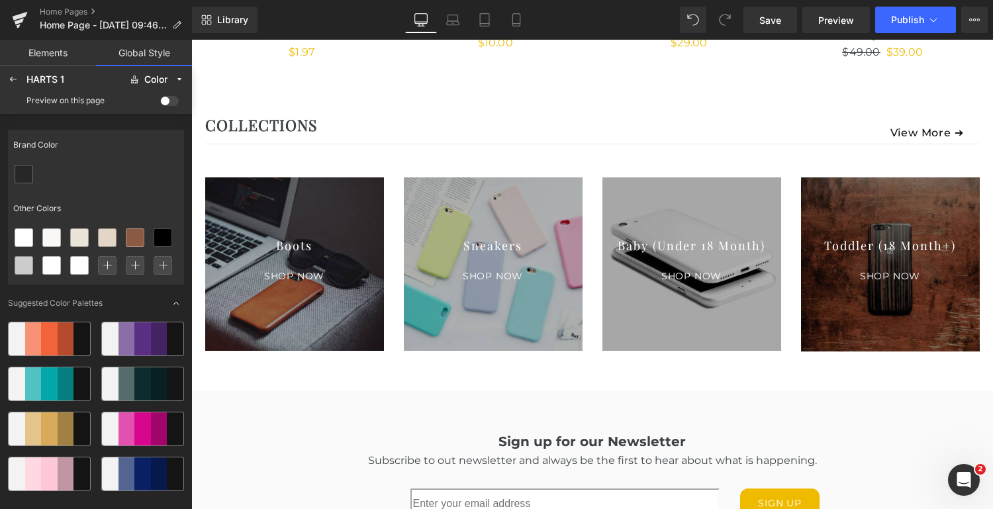
click at [169, 101] on span at bounding box center [169, 101] width 19 height 10
click at [160, 103] on input "checkbox" at bounding box center [160, 103] width 0 height 0
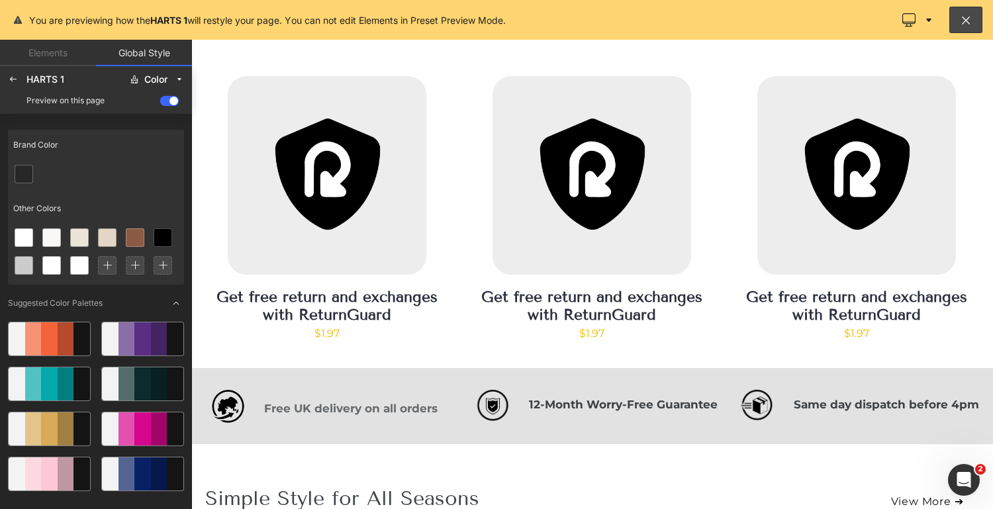
scroll to position [487, 0]
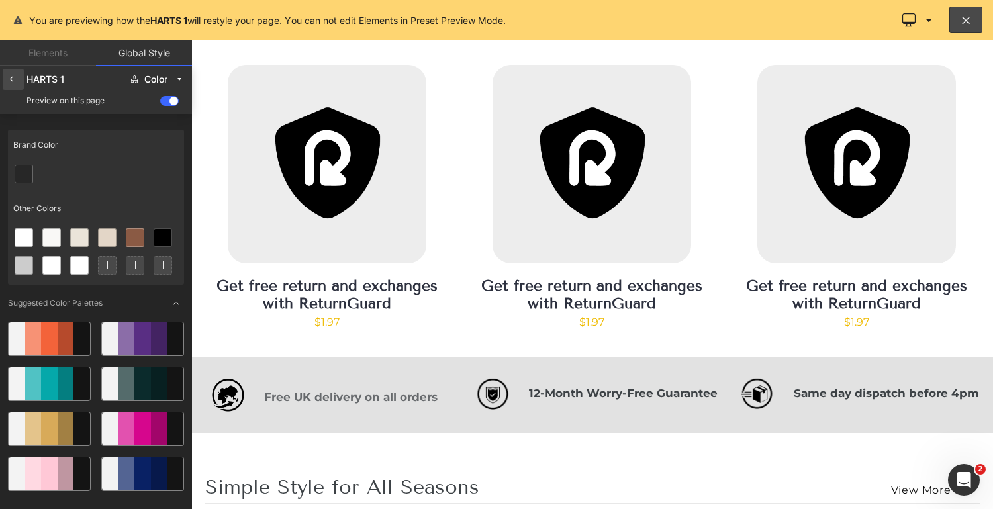
click at [10, 79] on icon at bounding box center [13, 79] width 11 height 11
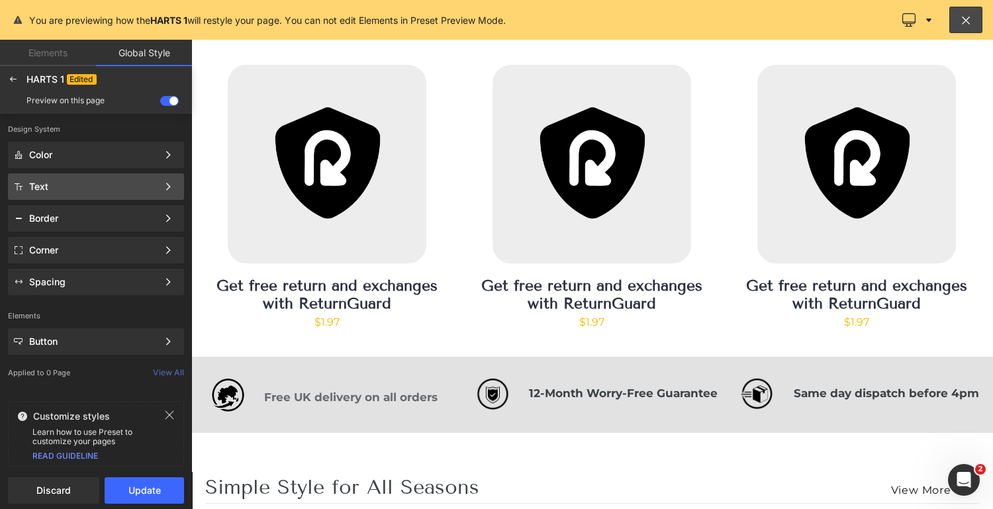
click at [129, 183] on div "Text" at bounding box center [93, 186] width 128 height 11
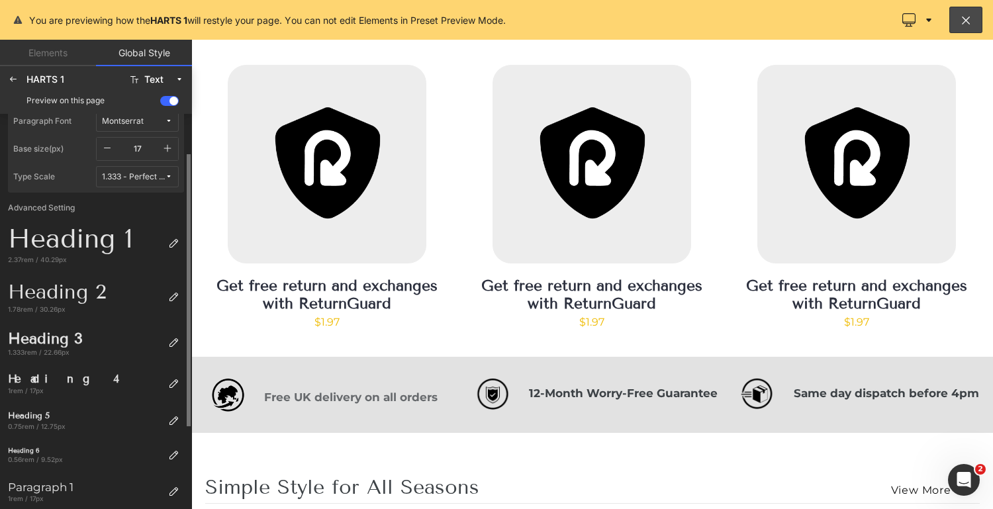
scroll to position [66, 0]
click at [64, 236] on div "Heading 1" at bounding box center [85, 237] width 155 height 32
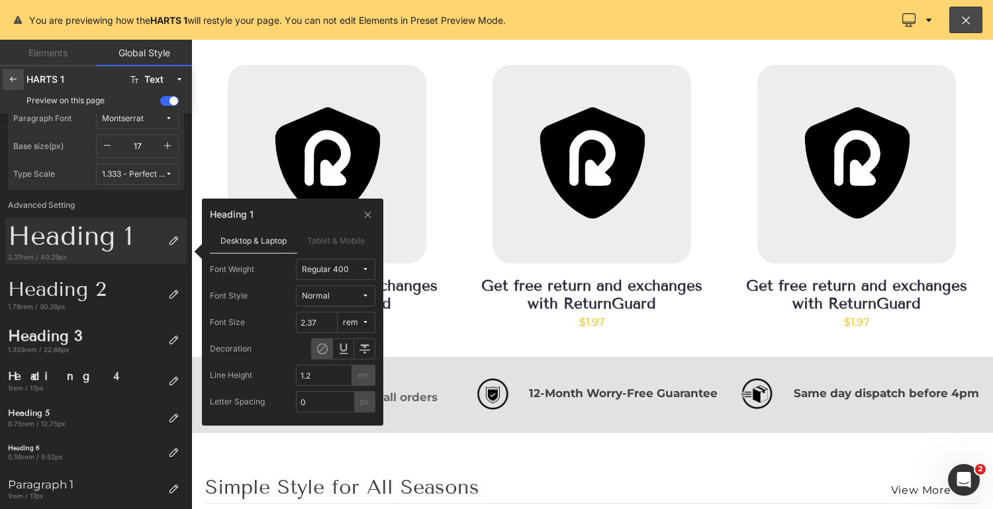
click at [17, 81] on icon at bounding box center [13, 79] width 11 height 11
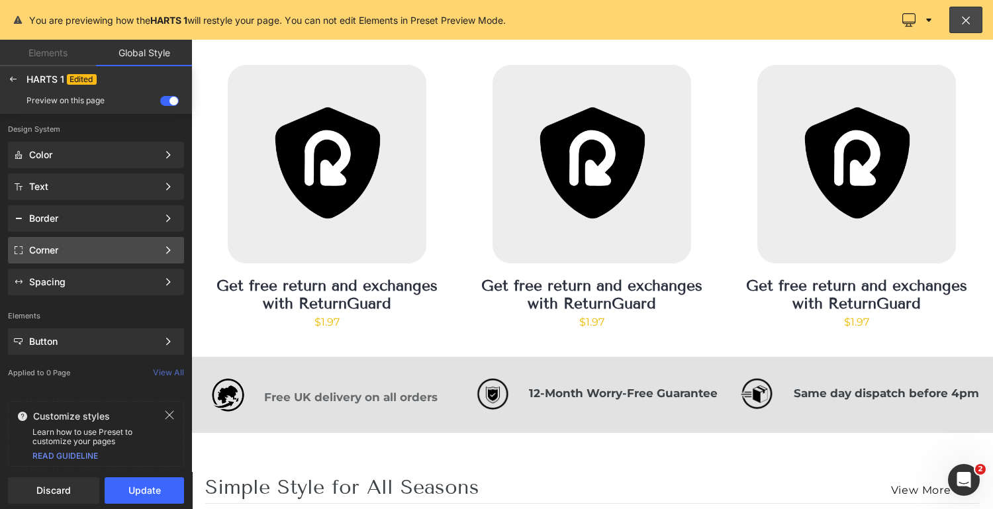
click at [114, 269] on div "Corner" at bounding box center [96, 282] width 176 height 26
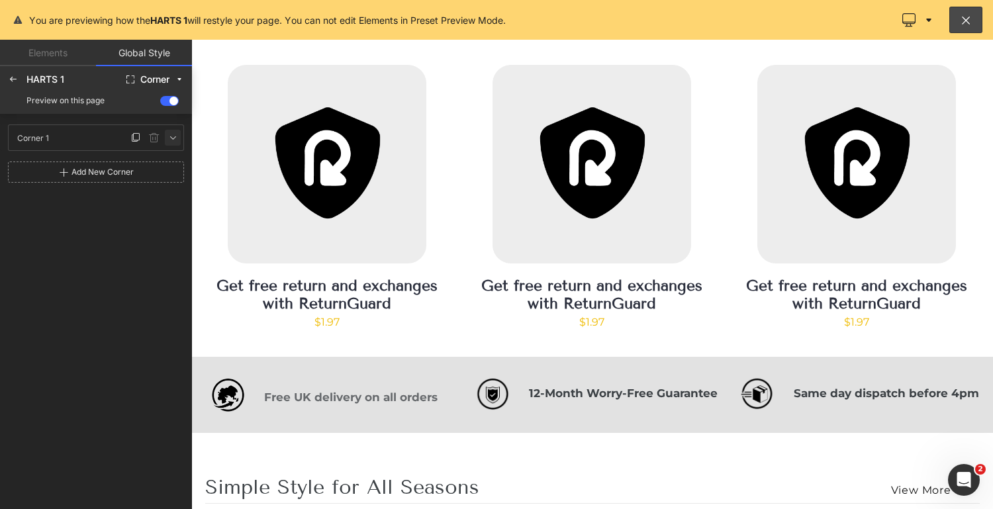
click at [174, 138] on icon at bounding box center [173, 137] width 11 height 11
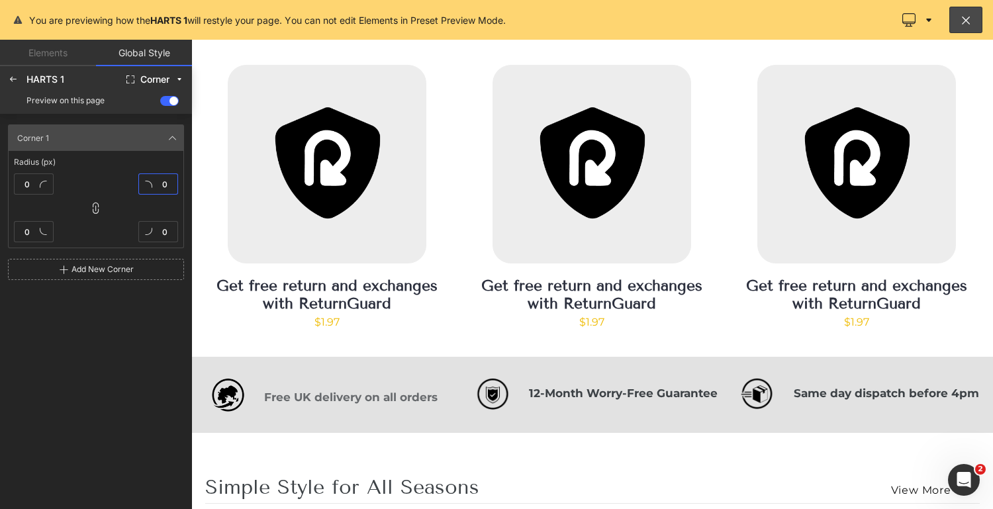
click at [170, 182] on input "0" at bounding box center [158, 184] width 40 height 21
type input "6"
click at [12, 77] on icon at bounding box center [13, 79] width 11 height 11
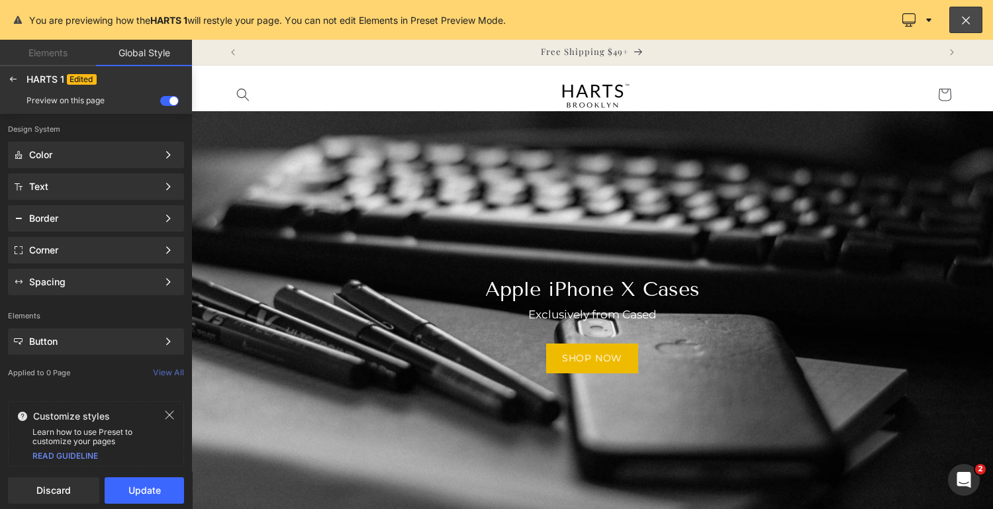
scroll to position [5, 0]
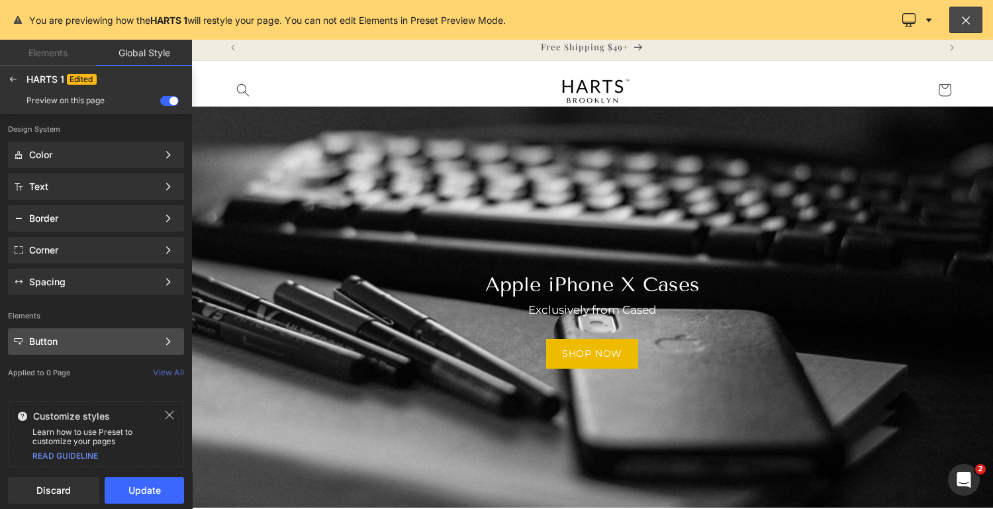
click at [65, 345] on div "Button" at bounding box center [93, 341] width 128 height 11
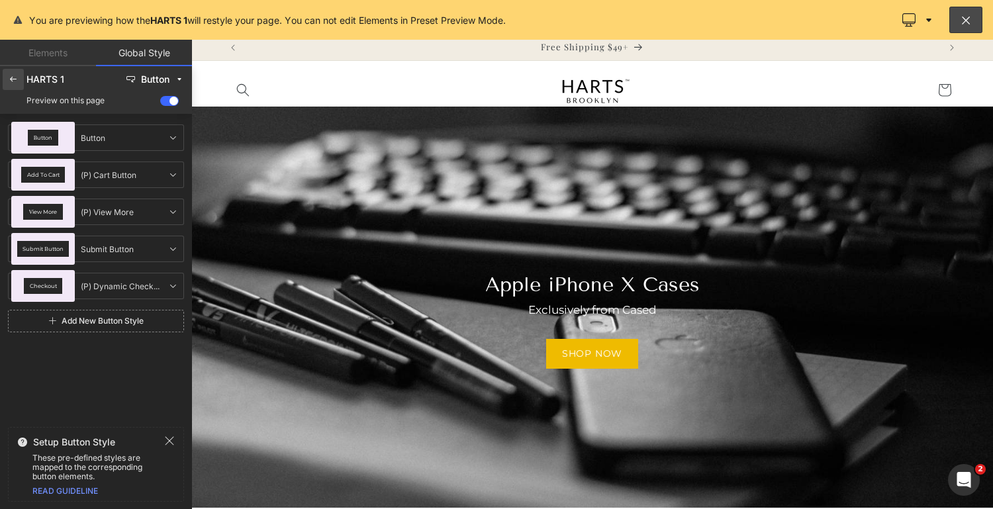
click at [13, 78] on icon at bounding box center [13, 79] width 11 height 11
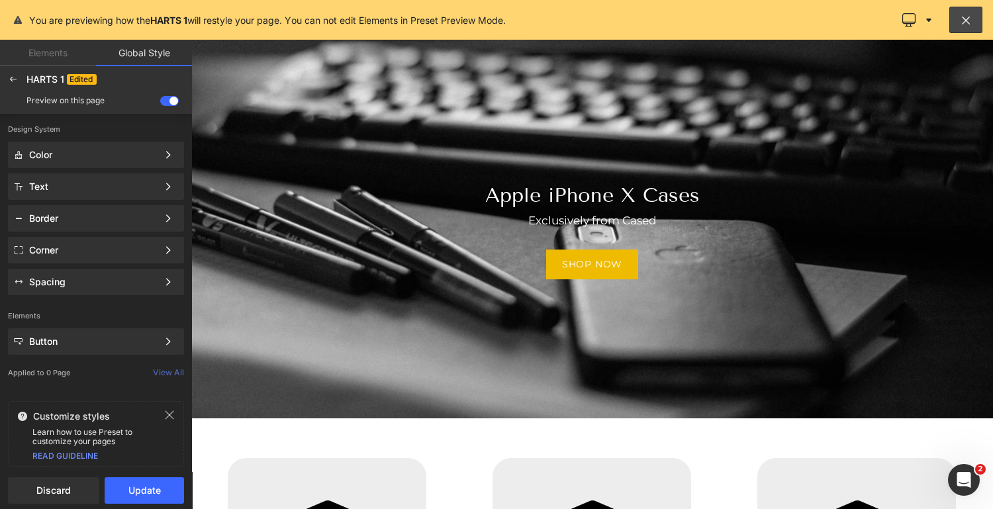
scroll to position [100, 0]
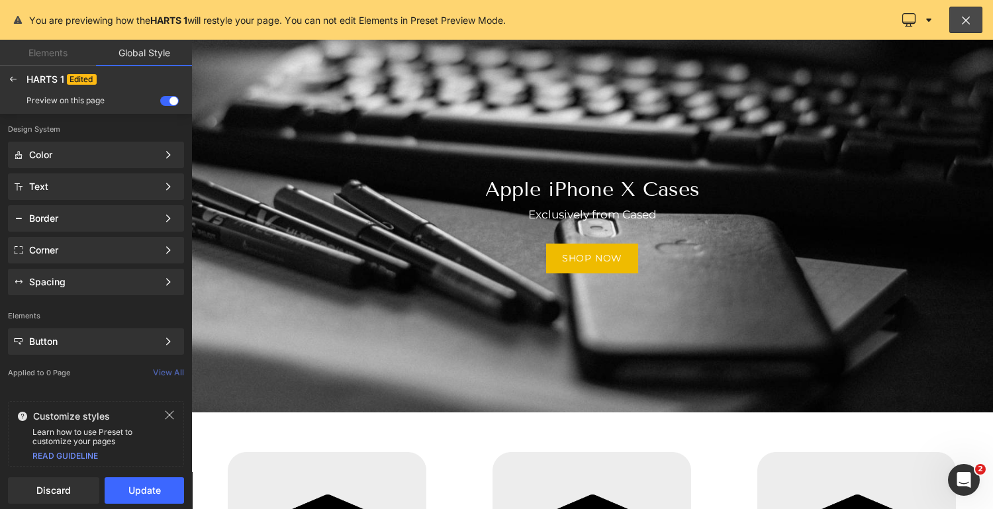
click at [830, 365] on div at bounding box center [592, 275] width 802 height 470
click at [789, 328] on div at bounding box center [592, 275] width 802 height 470
click at [12, 74] on icon at bounding box center [13, 79] width 11 height 11
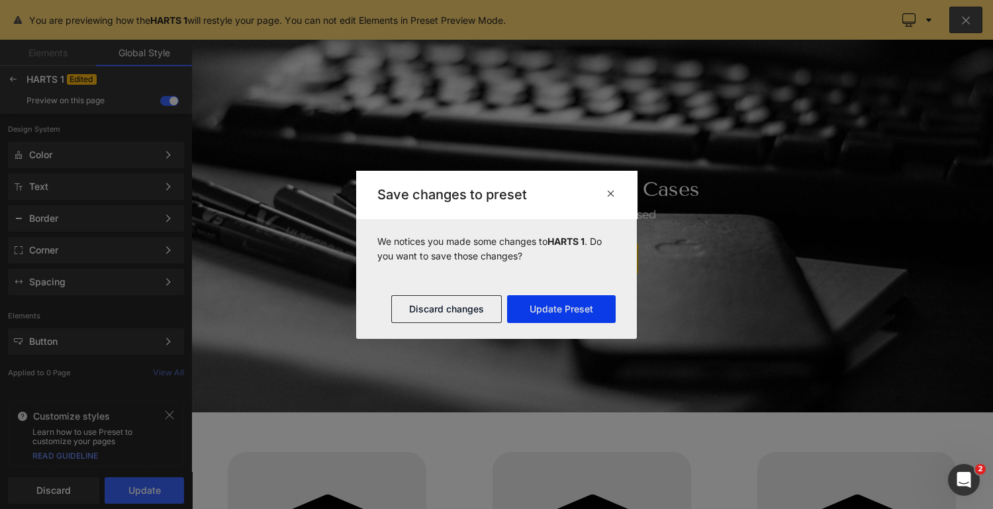
click at [570, 306] on button "Update Preset" at bounding box center [561, 309] width 109 height 28
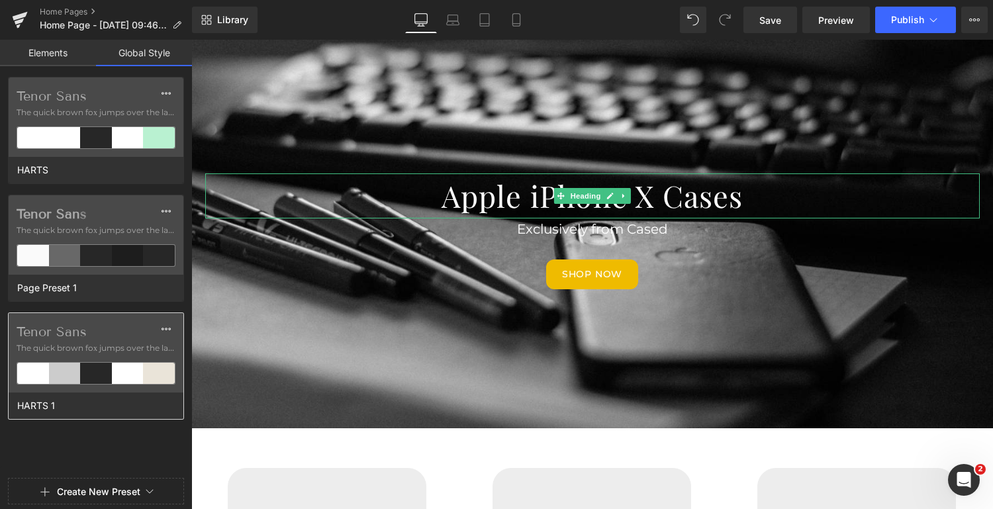
click at [87, 336] on label "Tenor Sans" at bounding box center [96, 332] width 159 height 16
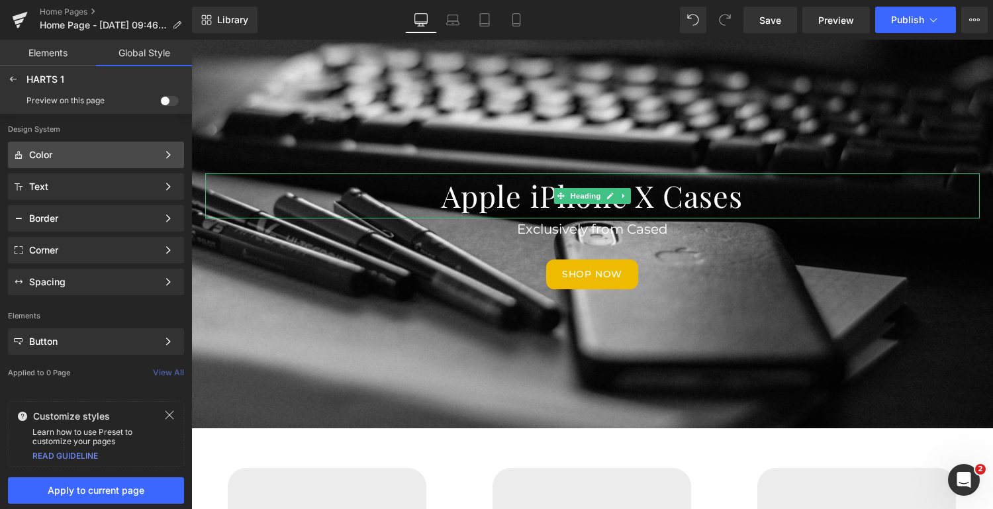
click at [81, 156] on div "Color" at bounding box center [93, 155] width 128 height 11
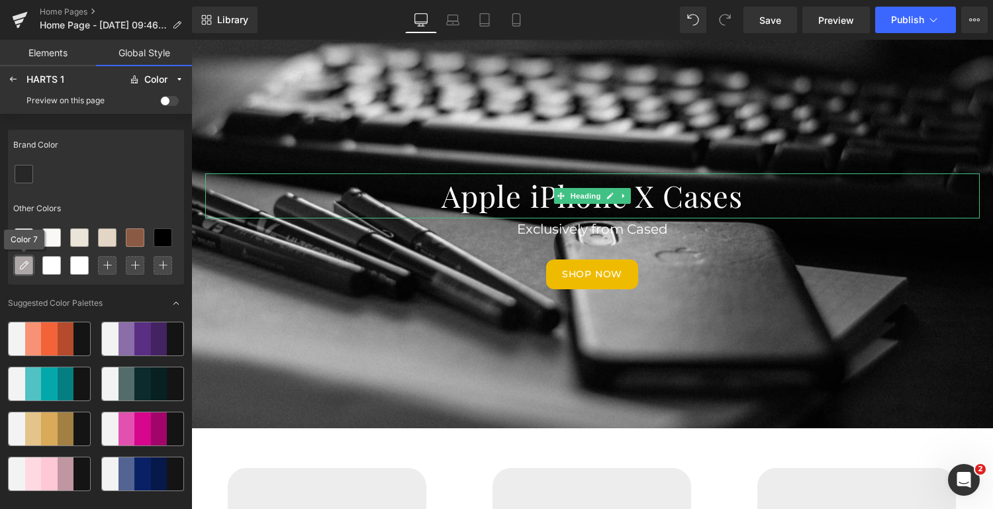
click at [24, 265] on icon at bounding box center [24, 265] width 11 height 11
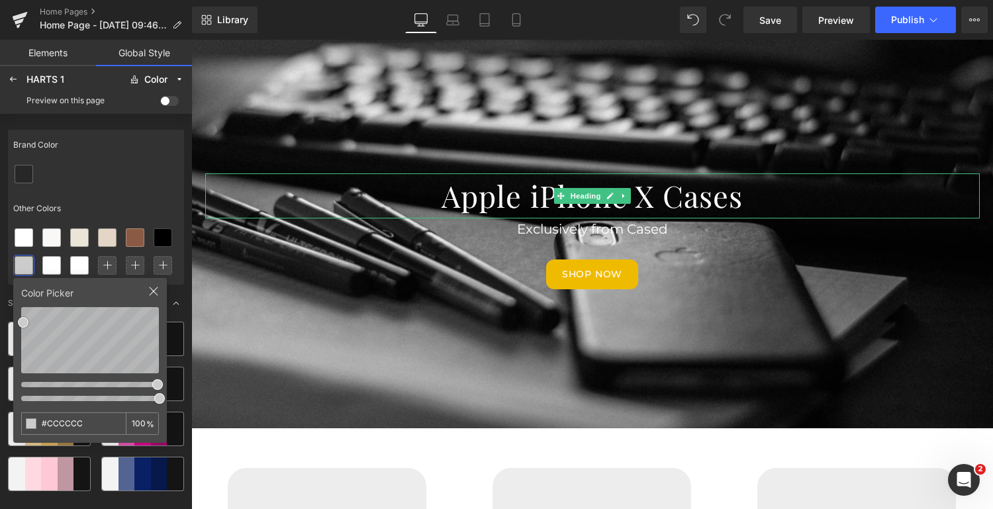
click at [152, 289] on icon at bounding box center [154, 291] width 9 height 9
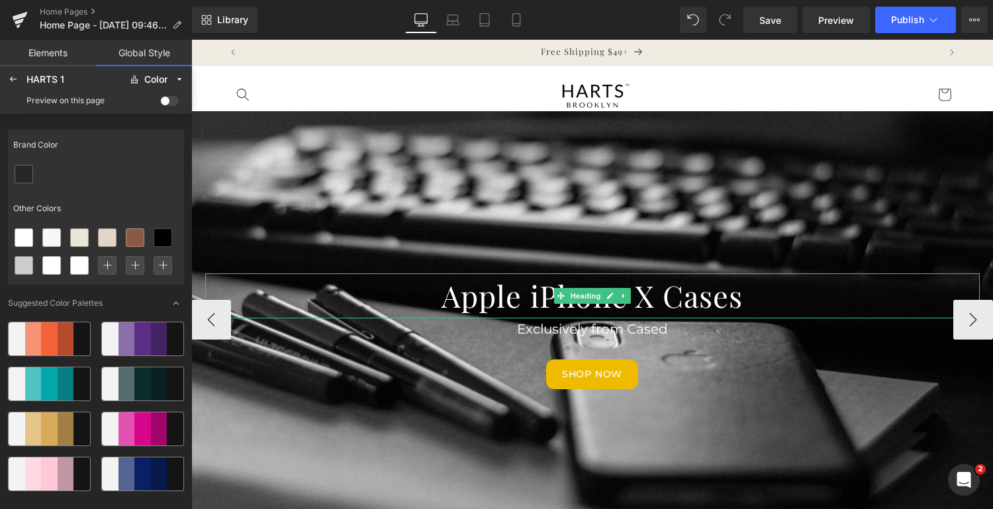
scroll to position [3, 0]
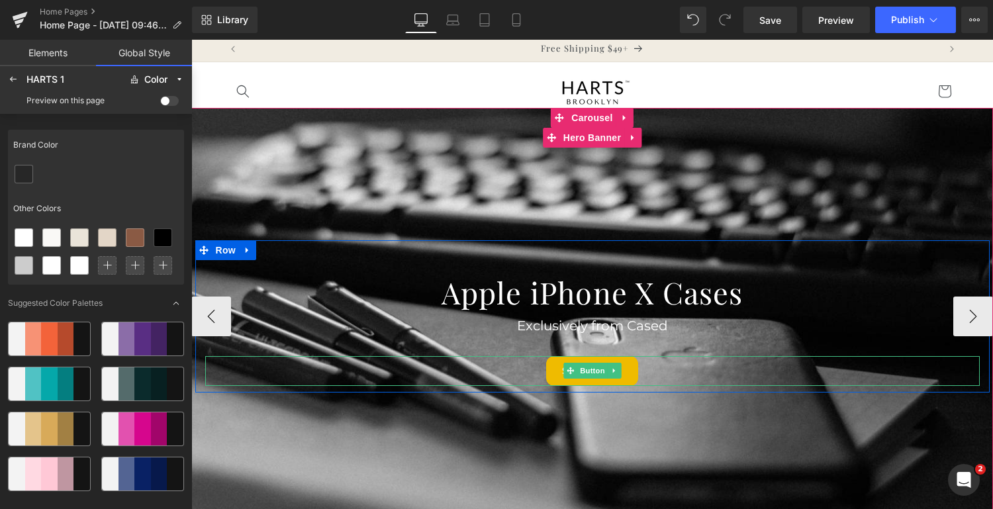
click at [634, 372] on link "Shop now" at bounding box center [592, 371] width 92 height 30
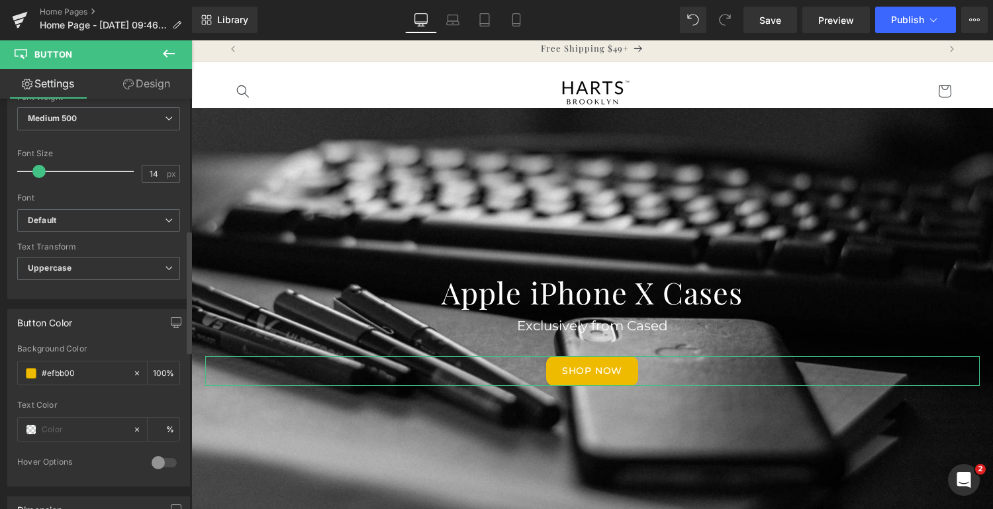
scroll to position [438, 0]
click at [102, 371] on input "#efbb00" at bounding box center [84, 373] width 85 height 15
type input "#"
click at [116, 370] on input "text" at bounding box center [84, 373] width 85 height 15
paste input "#8a5a44"
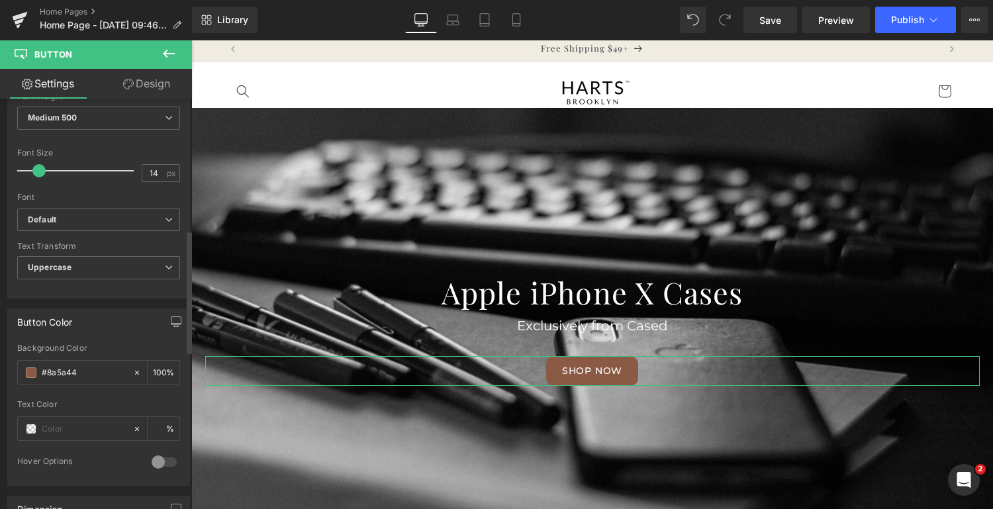
type input "#8a5a44"
click at [152, 299] on div "Button Color #EFBB00 Background Color #8a5a44 100 % Text Color % 0 Hover Option…" at bounding box center [99, 392] width 198 height 187
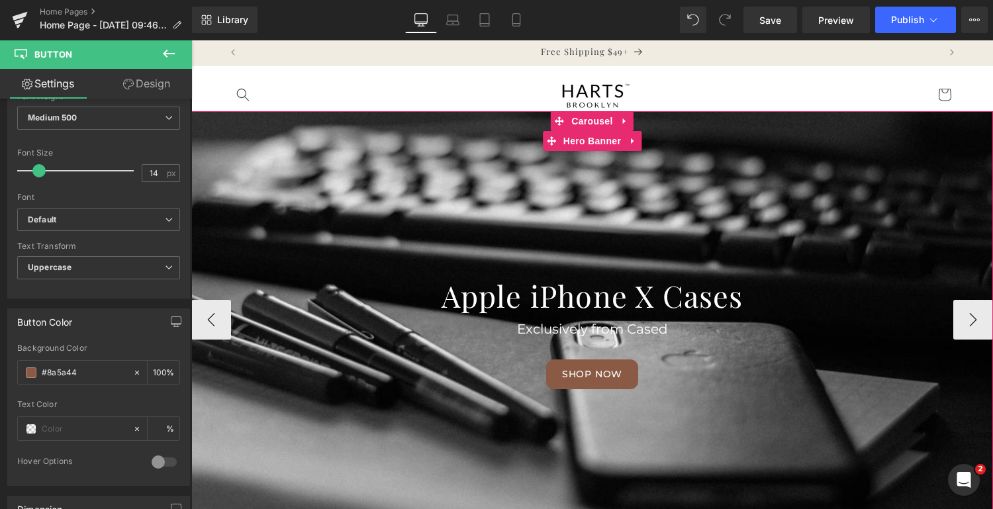
scroll to position [2, 0]
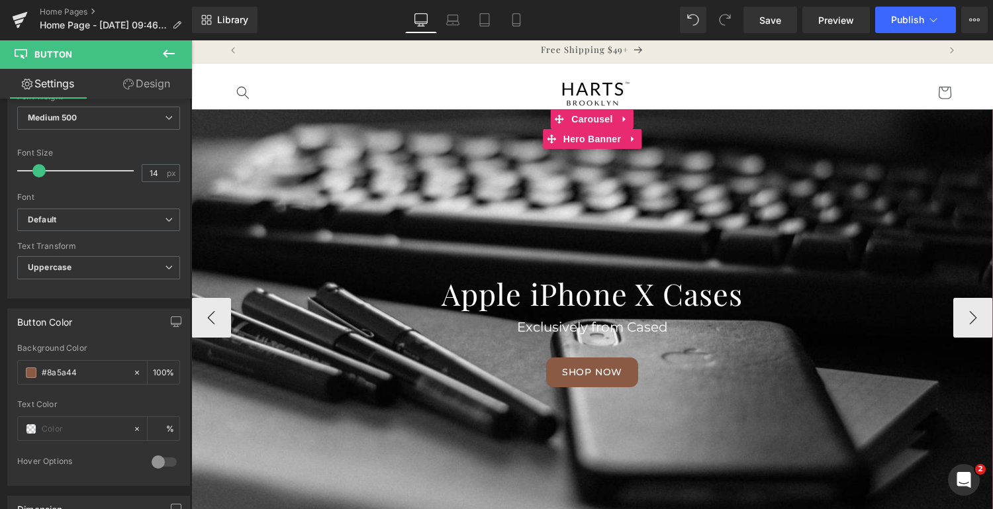
click at [622, 162] on div at bounding box center [592, 317] width 802 height 417
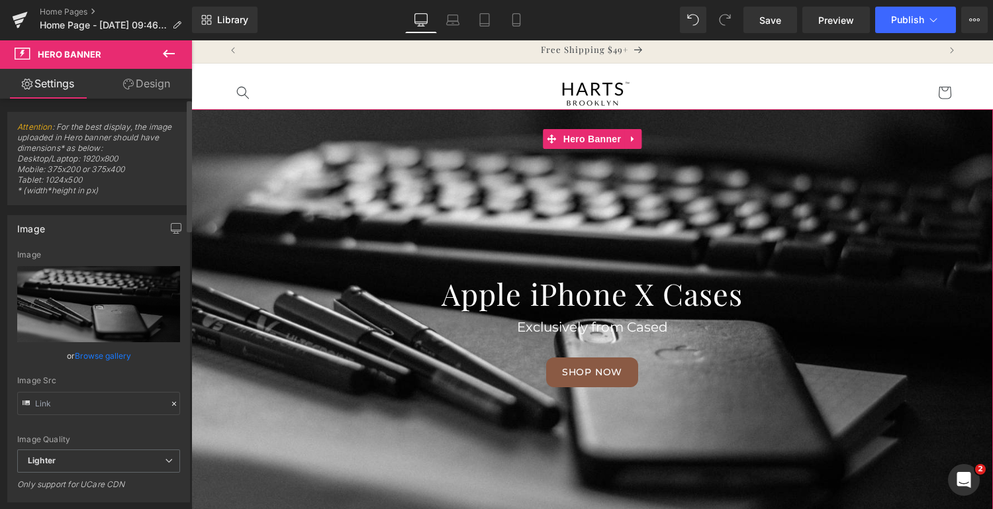
click at [107, 355] on link "Browse gallery" at bounding box center [103, 355] width 56 height 23
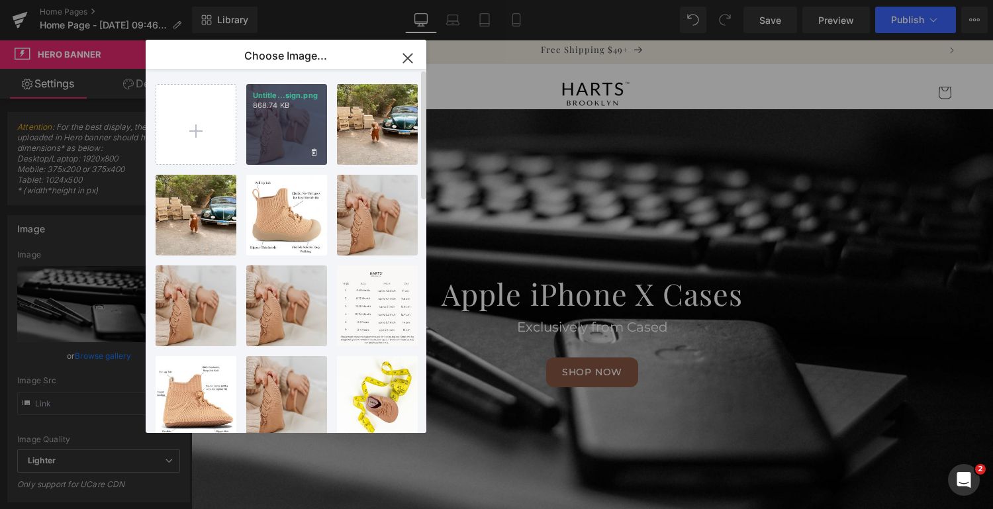
click at [294, 136] on div "Untitle...sign.png 868.74 KB" at bounding box center [286, 124] width 81 height 81
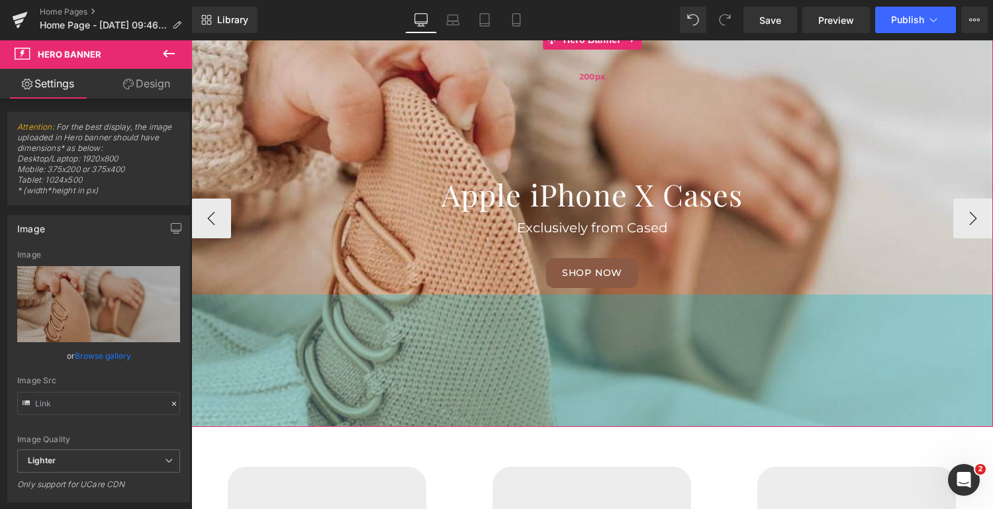
scroll to position [101, 0]
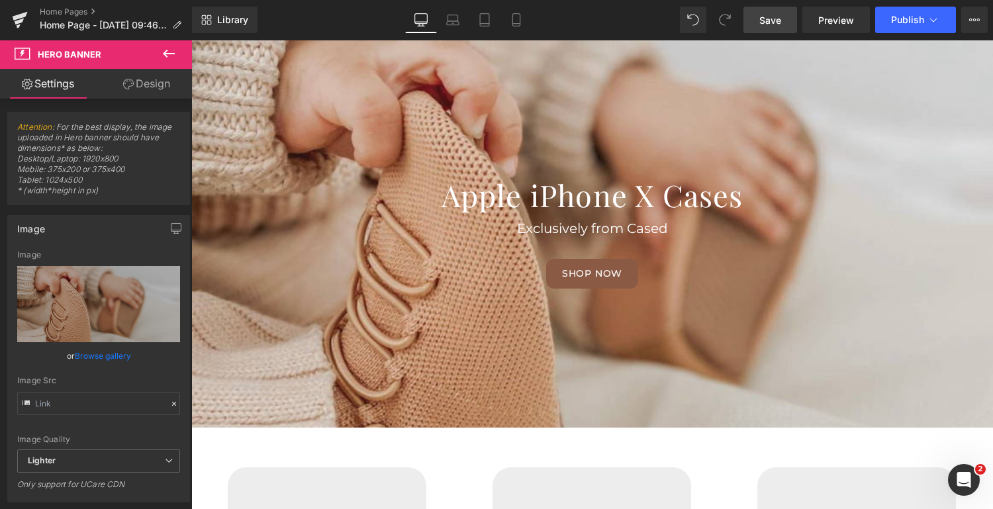
click at [773, 17] on span "Save" at bounding box center [771, 20] width 22 height 14
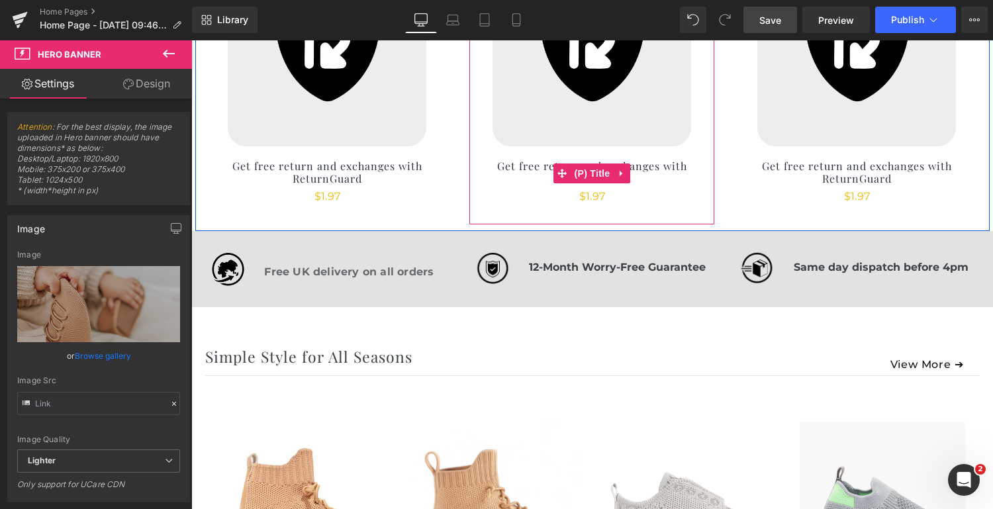
scroll to position [629, 0]
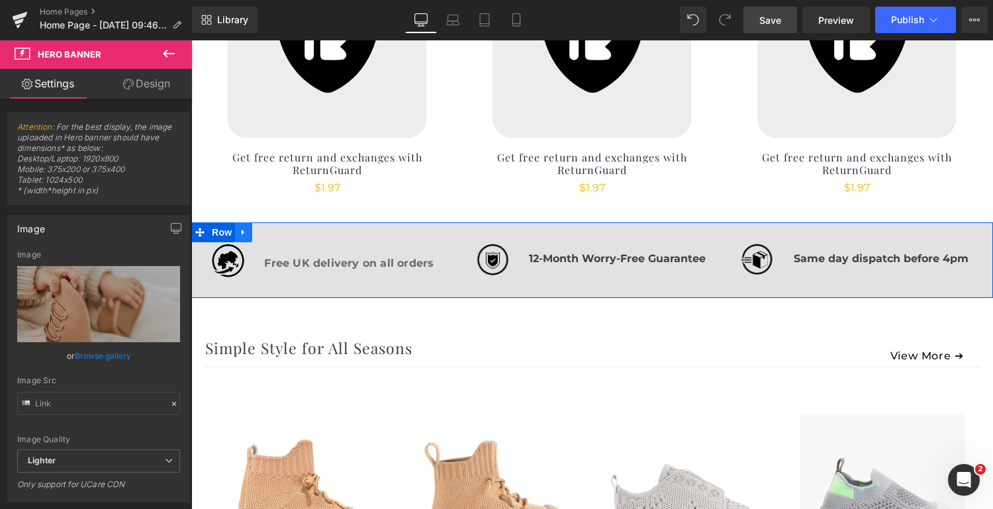
click at [243, 234] on icon at bounding box center [243, 233] width 9 height 10
click at [336, 235] on div "Image Free UK delivery on all orders Text Block Row Image 12-Month Worry-Free G…" at bounding box center [592, 260] width 795 height 75
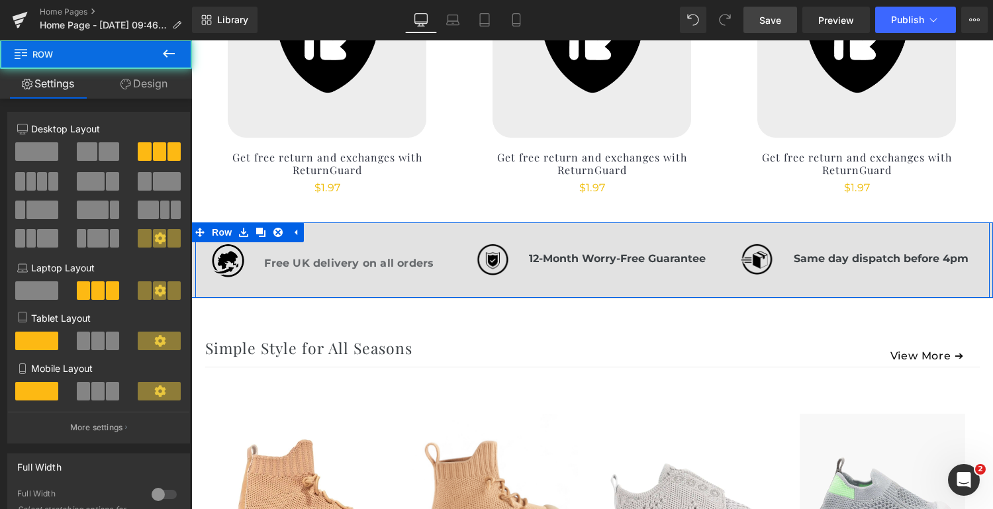
click at [336, 235] on div "Image Free UK delivery on all orders Text Block Row Image 12-Month Worry-Free G…" at bounding box center [592, 260] width 795 height 75
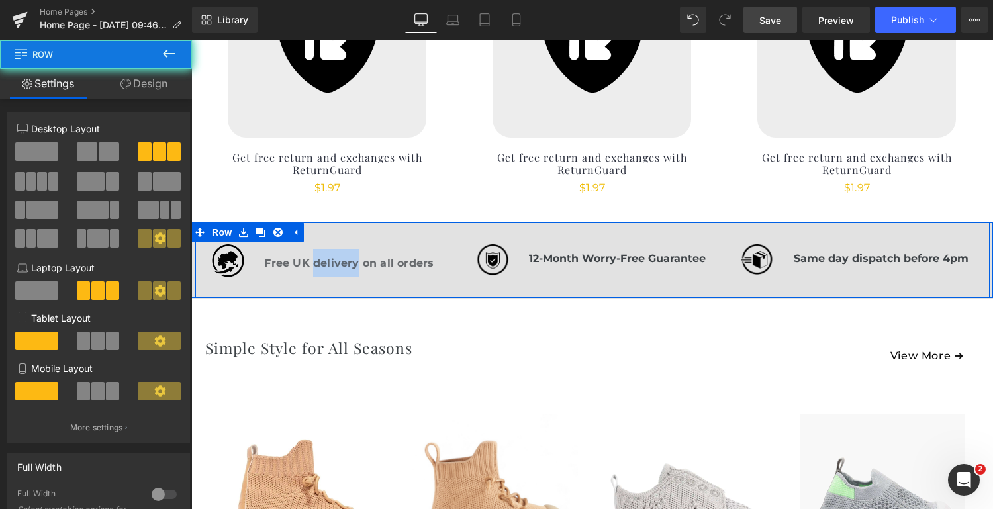
click at [336, 235] on div "Image Free UK delivery on all orders Text Block Row Image 12-Month Worry-Free G…" at bounding box center [592, 260] width 795 height 75
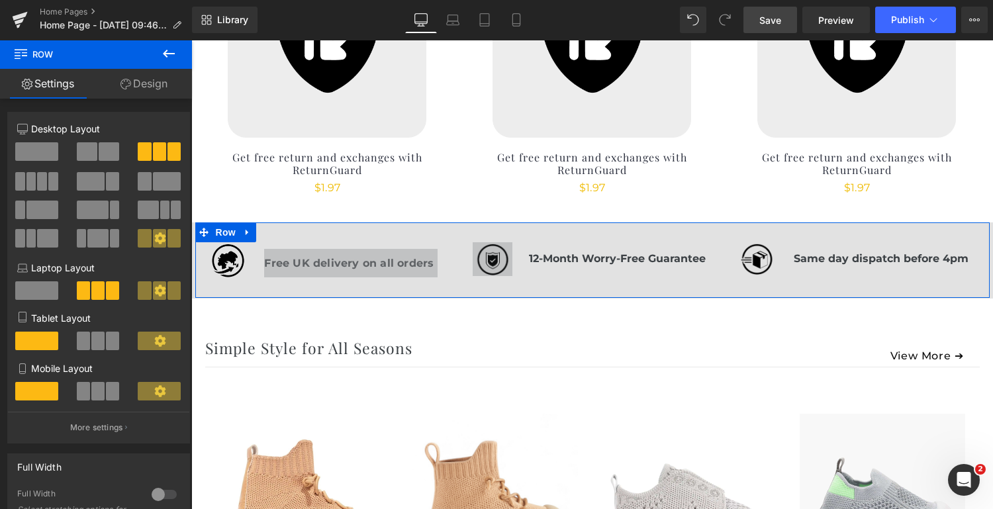
click at [148, 82] on link "Design" at bounding box center [144, 84] width 96 height 30
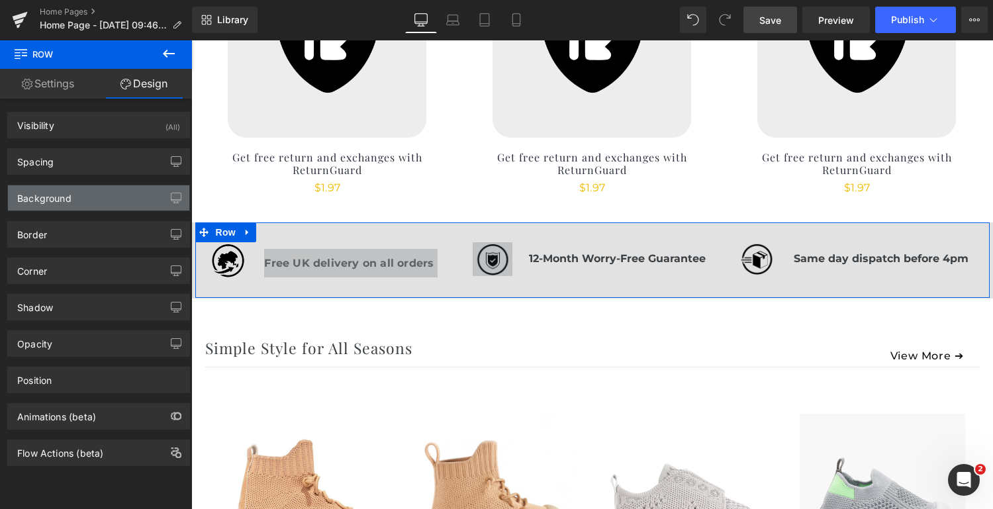
click at [147, 197] on div "Background" at bounding box center [98, 197] width 181 height 25
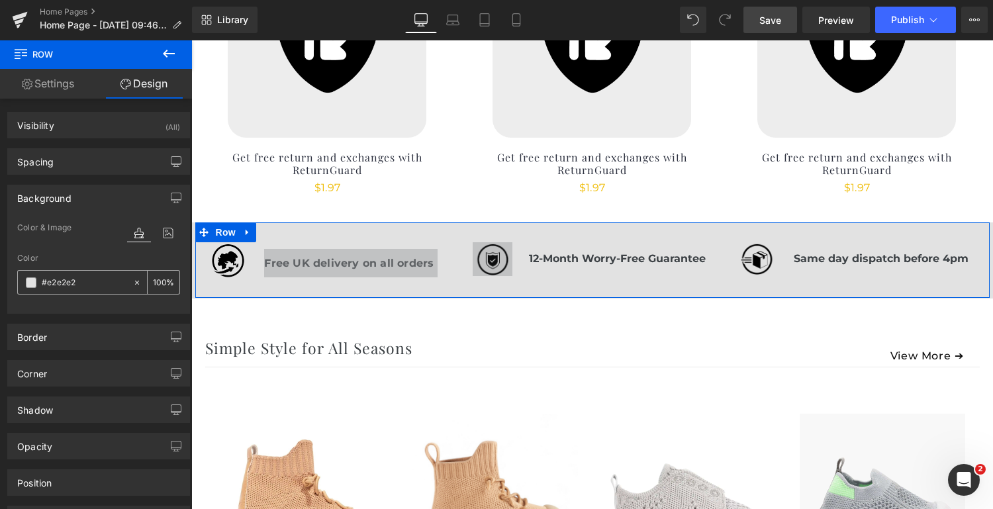
click at [89, 283] on input "text" at bounding box center [84, 282] width 85 height 15
type input "#e2e2e2"
paste input "#eae4d9"
type input "#eae4d9"
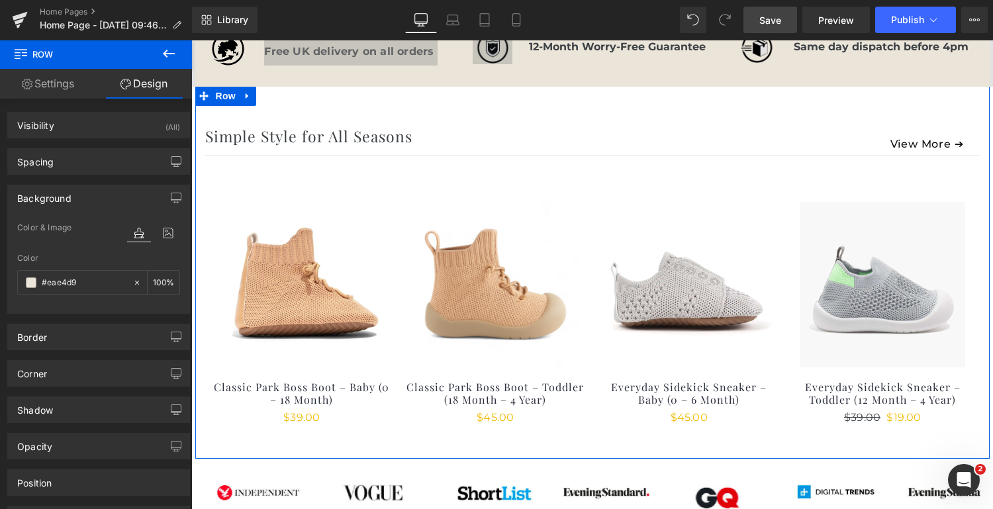
scroll to position [842, 0]
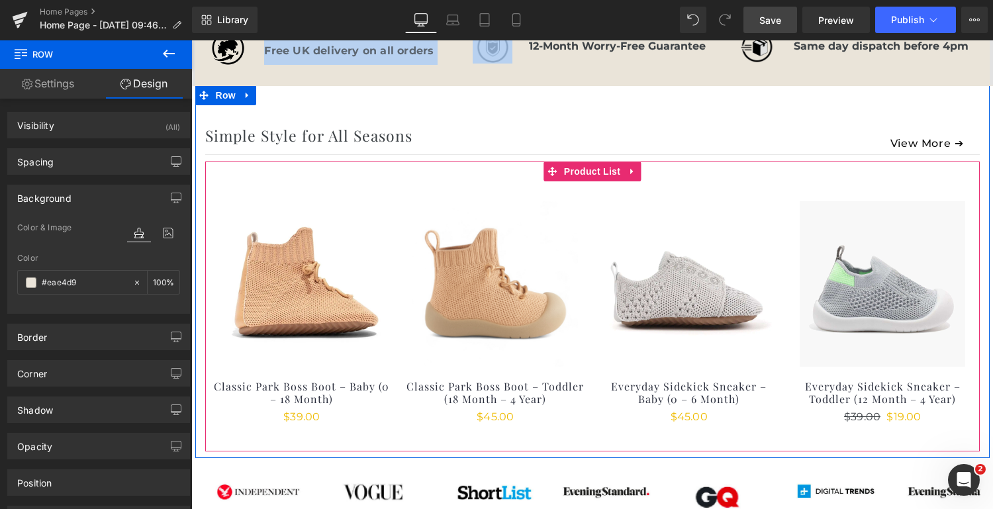
click at [736, 372] on div "(P) Image Everyday Sidekick Sneaker – Baby (0 – 6 Month) (P) Title $0 $45.00" at bounding box center [689, 313] width 181 height 225
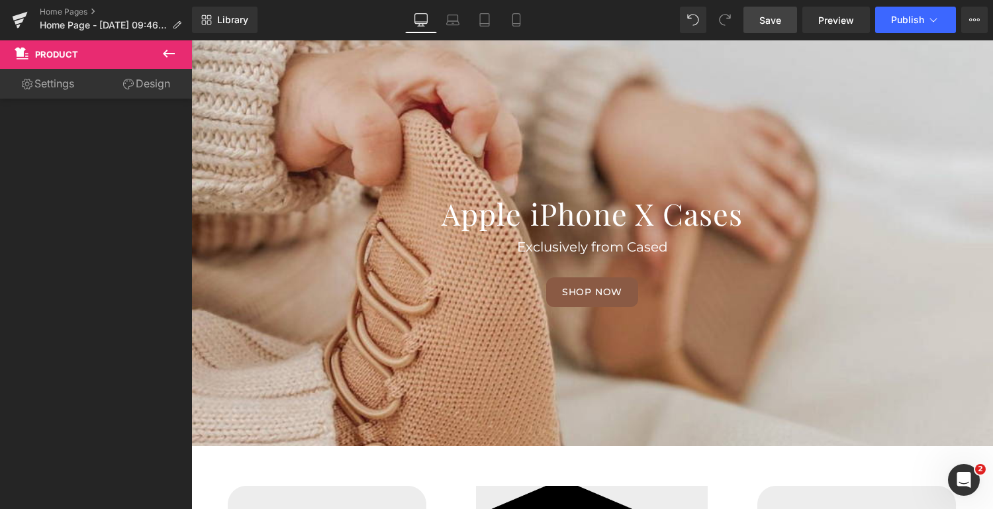
scroll to position [0, 0]
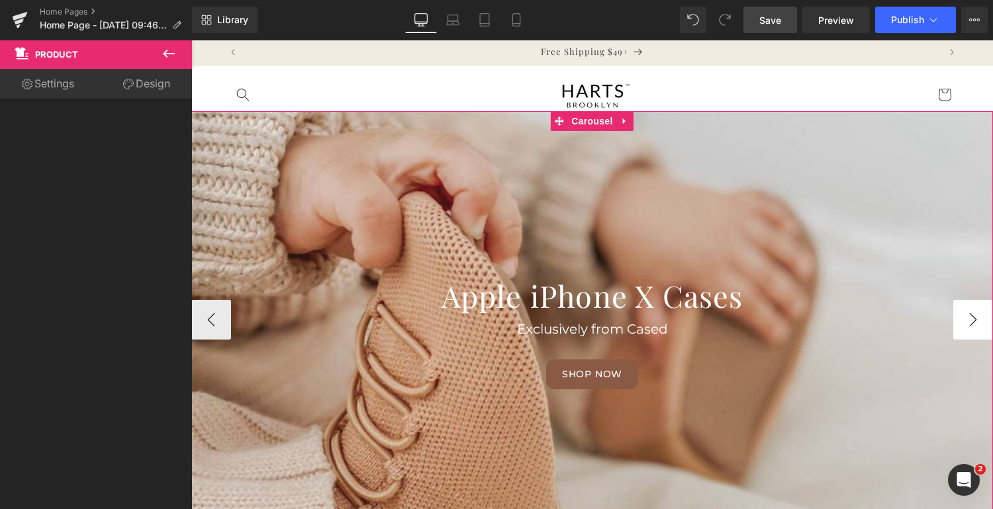
click at [975, 322] on button "›" at bounding box center [974, 320] width 40 height 40
click at [980, 321] on button "›" at bounding box center [974, 320] width 40 height 40
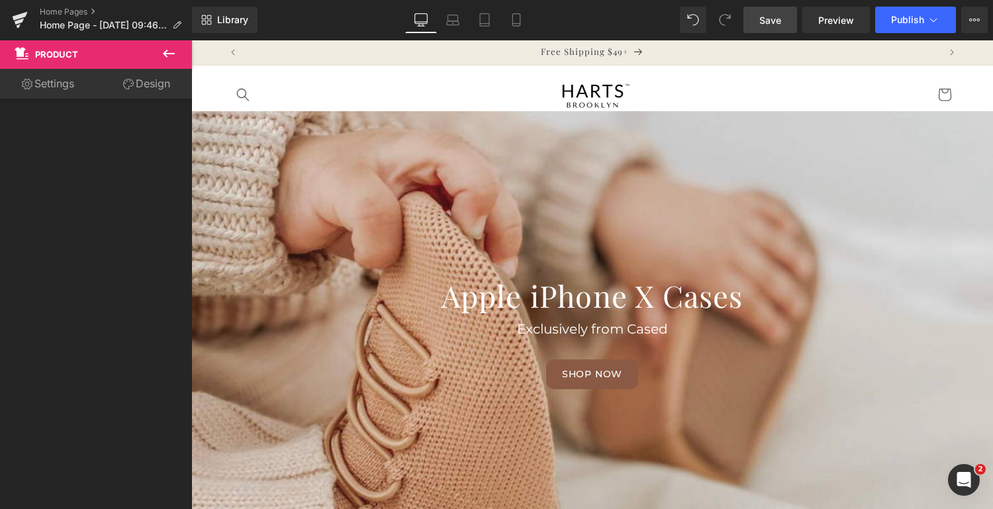
click at [170, 54] on icon at bounding box center [169, 54] width 12 height 8
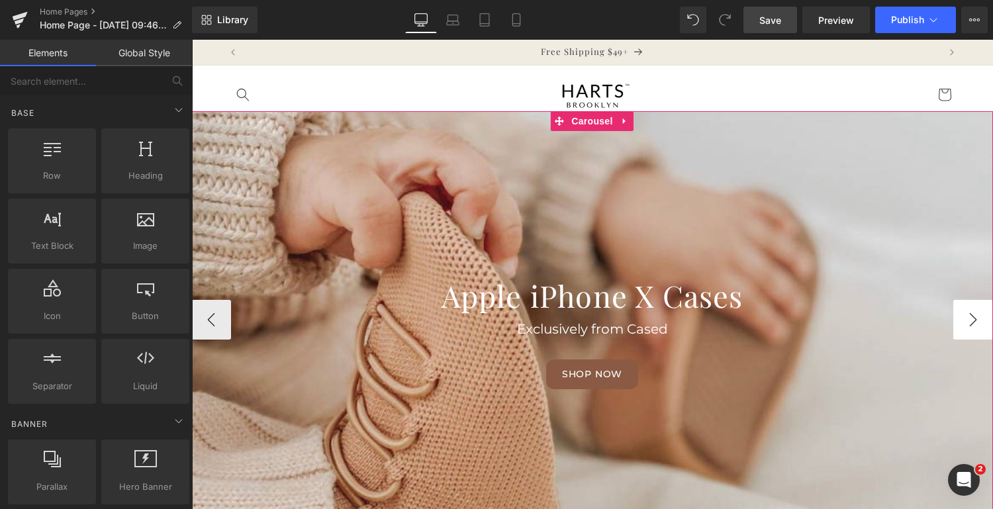
click at [972, 325] on button "›" at bounding box center [974, 320] width 40 height 40
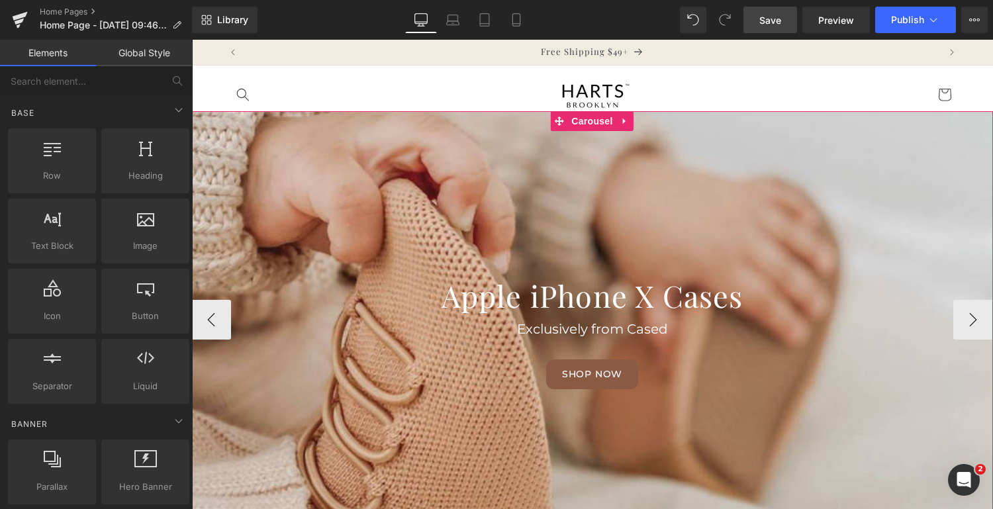
click at [983, 319] on button "›" at bounding box center [974, 320] width 40 height 40
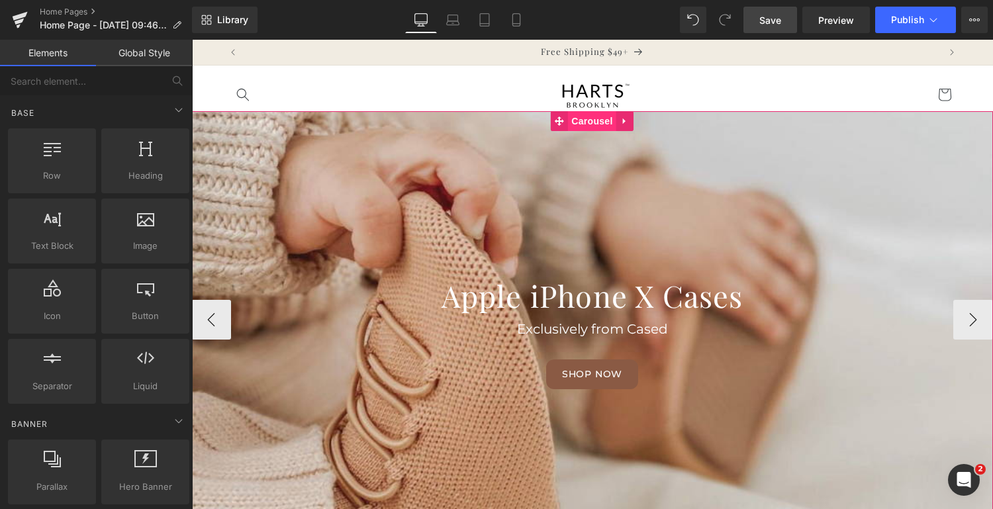
click at [588, 122] on span "Carousel" at bounding box center [592, 121] width 48 height 20
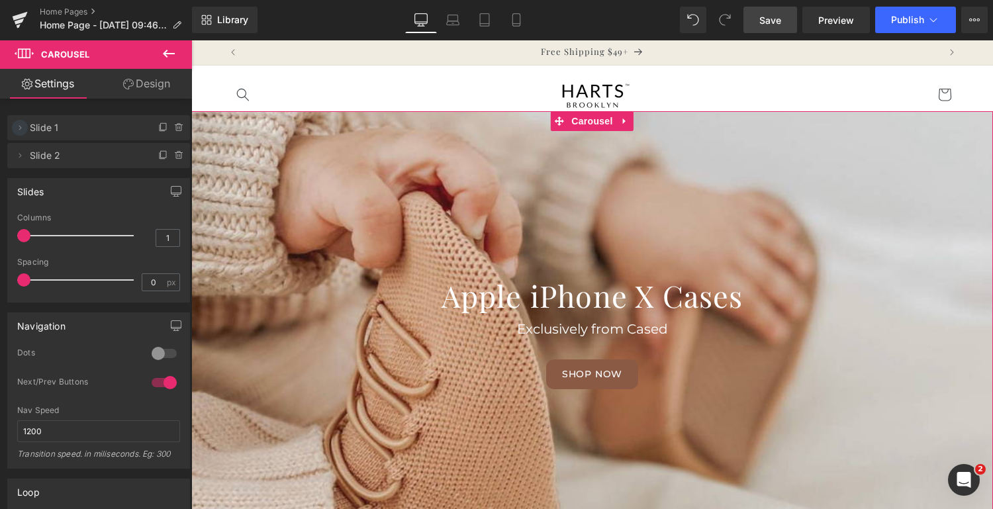
click at [19, 127] on icon at bounding box center [20, 128] width 11 height 11
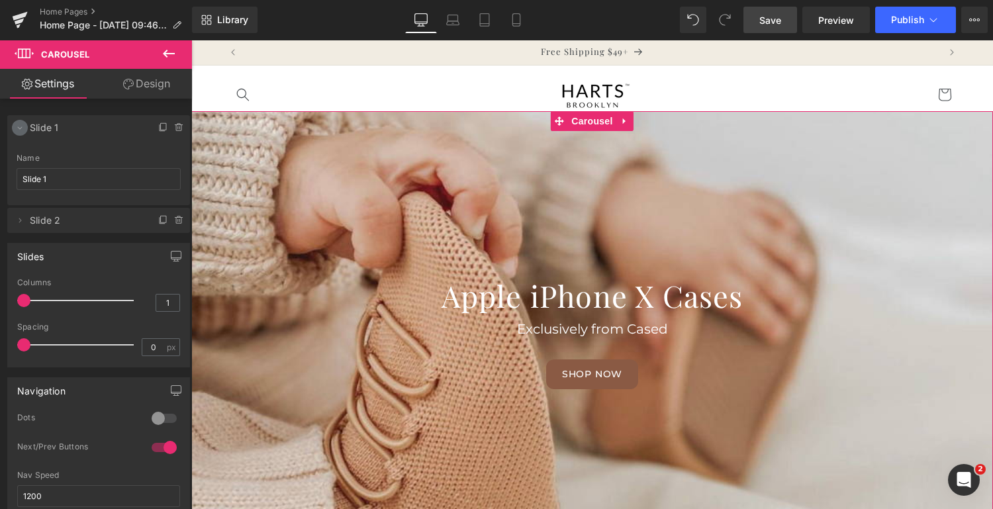
click at [19, 127] on icon at bounding box center [20, 128] width 11 height 11
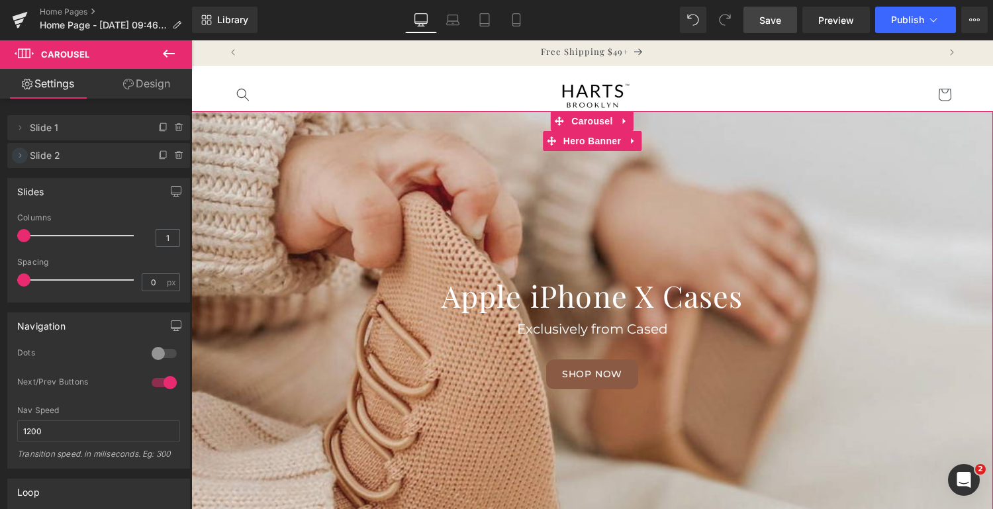
click at [20, 153] on icon at bounding box center [20, 155] width 3 height 5
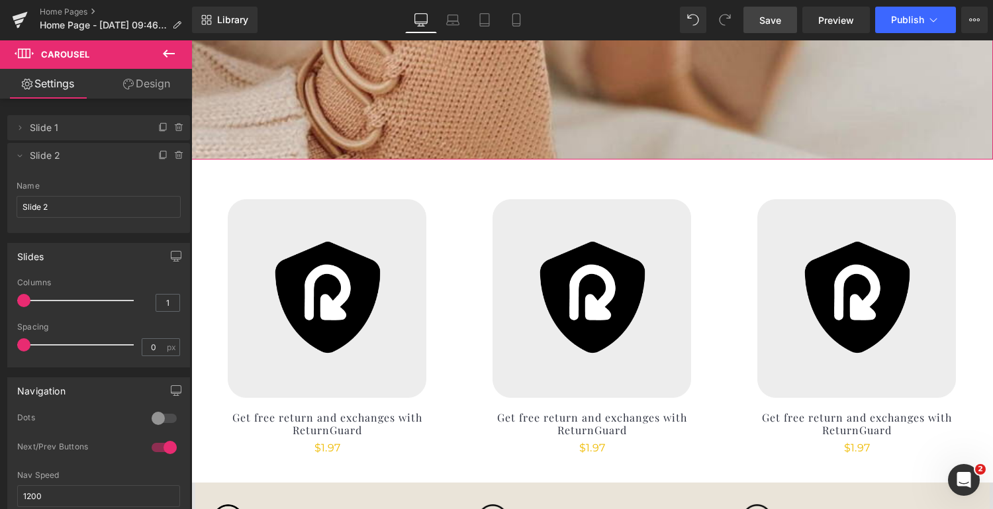
scroll to position [372, 0]
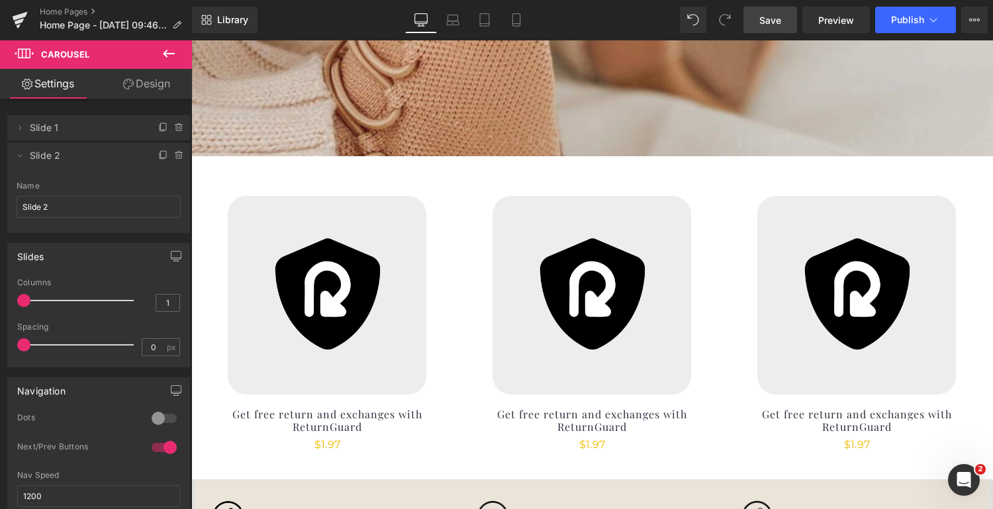
click at [785, 22] on link "Save" at bounding box center [771, 20] width 54 height 26
